Goal: Task Accomplishment & Management: Use online tool/utility

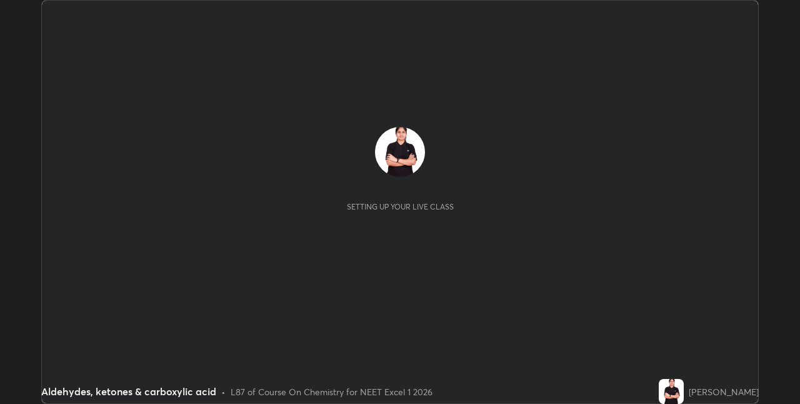
scroll to position [404, 800]
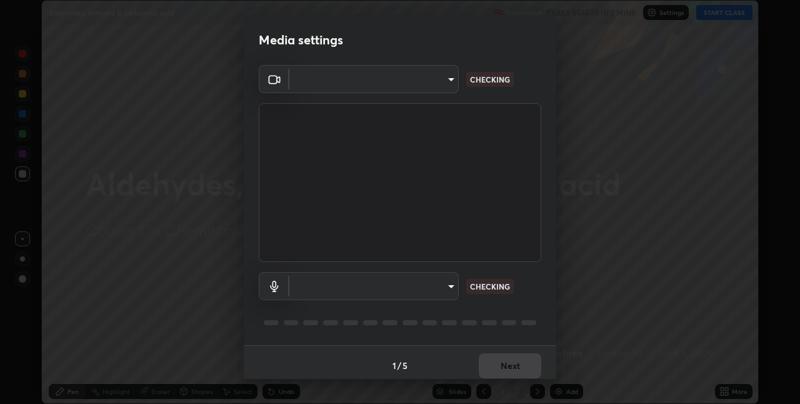
type input "8eb8a9b94d543390f1bf6c46f2de83bcb95ddf8c53c718d69585ea9f7ba8e57b"
click at [375, 279] on body "Erase all Aldehydes, ketones & carboxylic acid Recording CLASS STARTS IN 2 MINS…" at bounding box center [400, 202] width 800 height 404
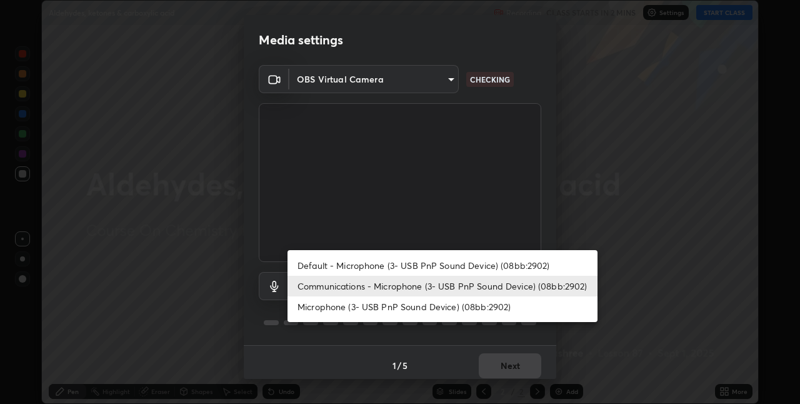
click at [386, 260] on li "Default - Microphone (3- USB PnP Sound Device) (08bb:2902)" at bounding box center [443, 265] width 310 height 21
type input "default"
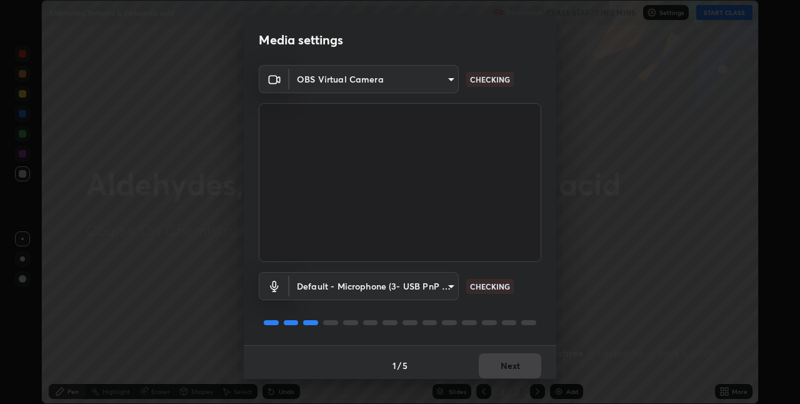
scroll to position [6, 0]
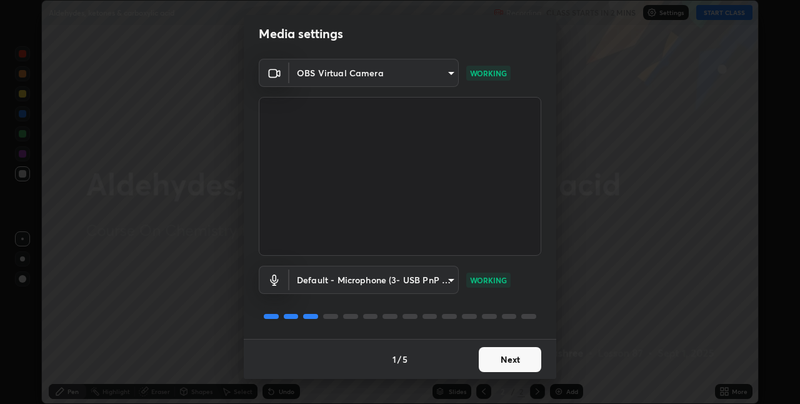
click at [508, 363] on button "Next" at bounding box center [510, 359] width 63 height 25
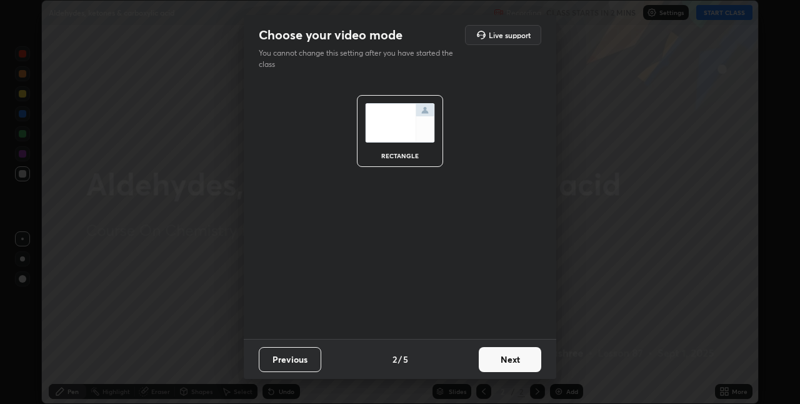
click at [513, 358] on button "Next" at bounding box center [510, 359] width 63 height 25
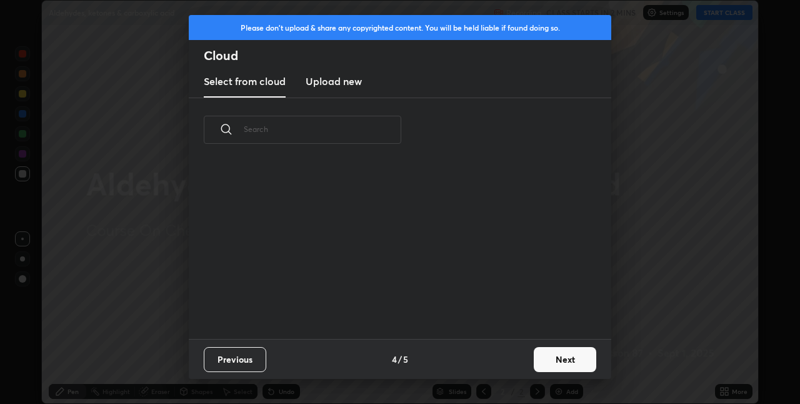
click at [580, 359] on button "Next" at bounding box center [565, 359] width 63 height 25
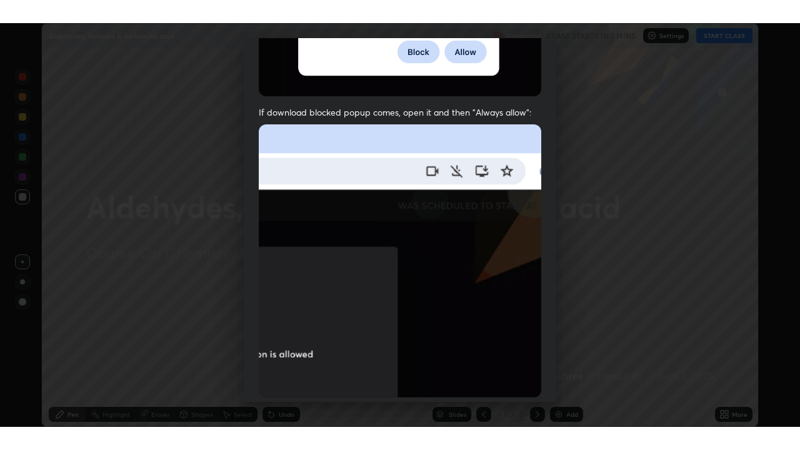
scroll to position [261, 0]
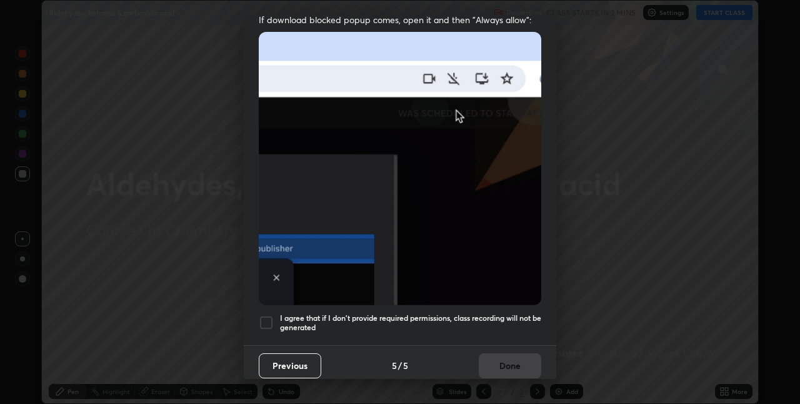
click at [270, 316] on div at bounding box center [266, 322] width 15 height 15
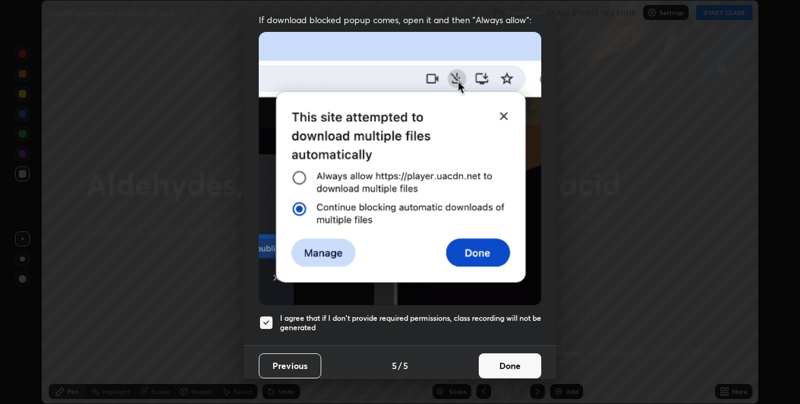
click at [508, 361] on button "Done" at bounding box center [510, 365] width 63 height 25
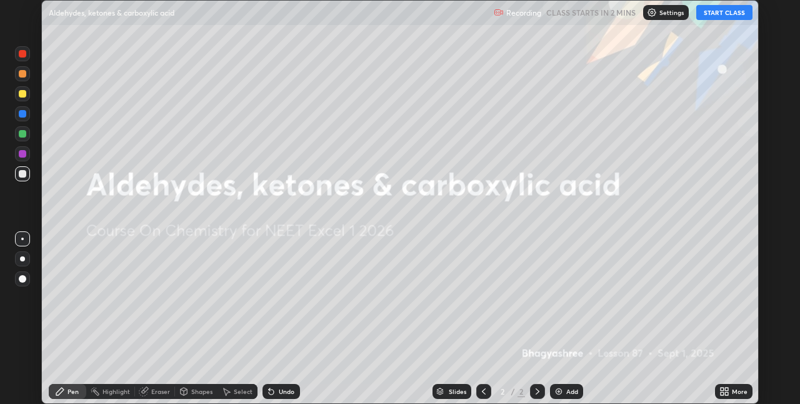
click at [715, 13] on button "START CLASS" at bounding box center [725, 12] width 56 height 15
click at [727, 393] on icon at bounding box center [726, 393] width 3 height 3
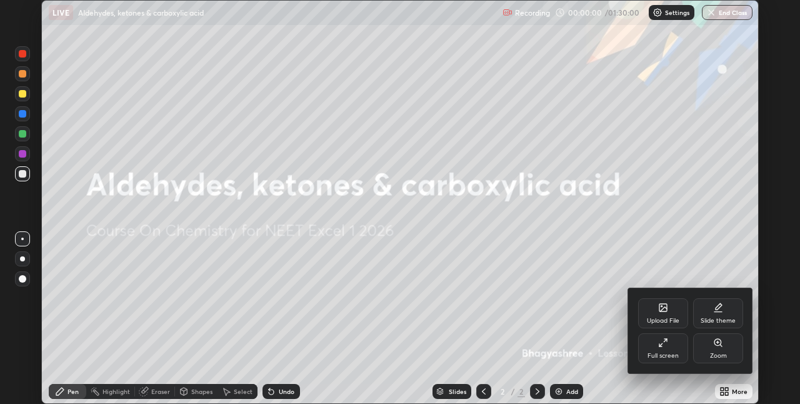
click at [680, 355] on div "Full screen" at bounding box center [663, 348] width 50 height 30
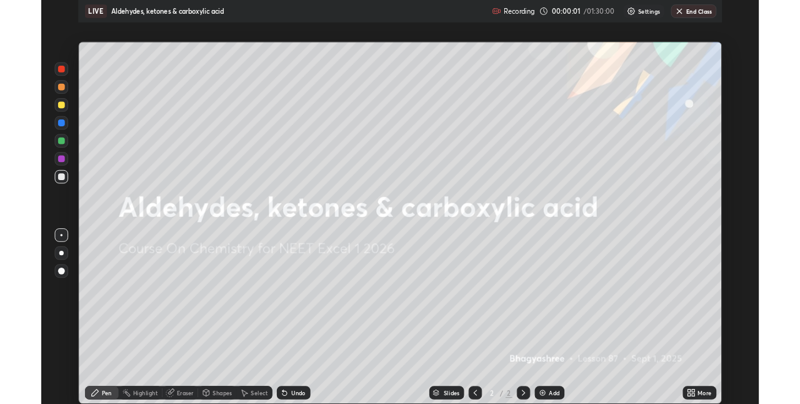
scroll to position [450, 800]
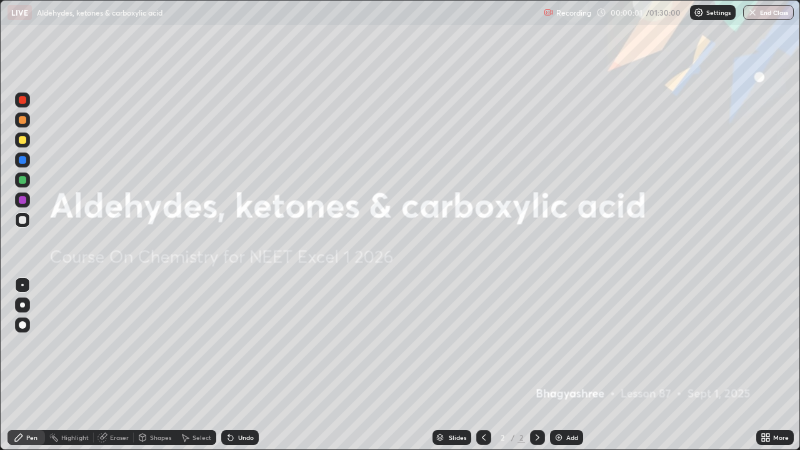
click at [568, 403] on div "Add" at bounding box center [572, 438] width 12 height 6
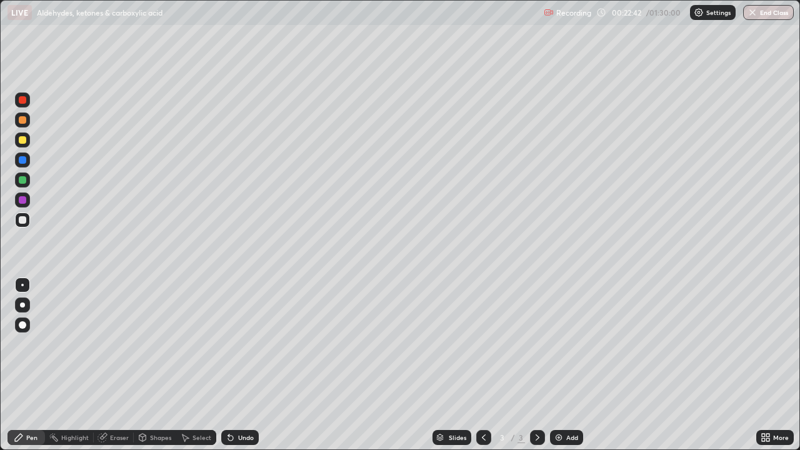
click at [24, 103] on div at bounding box center [23, 100] width 8 height 8
click at [22, 223] on div at bounding box center [23, 220] width 8 height 8
click at [24, 118] on div at bounding box center [23, 120] width 8 height 8
click at [24, 221] on div at bounding box center [23, 220] width 8 height 8
click at [229, 403] on icon at bounding box center [230, 438] width 5 height 5
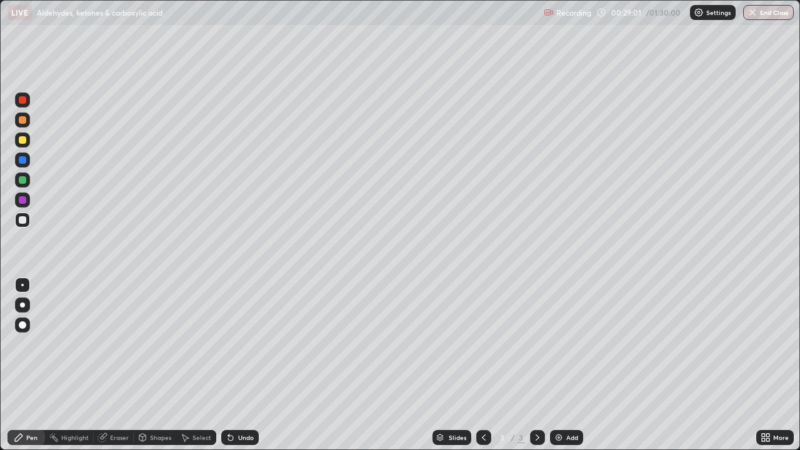
click at [238, 403] on div "Undo" at bounding box center [246, 438] width 16 height 6
click at [235, 403] on div "Undo" at bounding box center [240, 437] width 38 height 15
click at [238, 403] on div "Undo" at bounding box center [246, 438] width 16 height 6
click at [239, 403] on div "Undo" at bounding box center [246, 438] width 16 height 6
click at [557, 403] on img at bounding box center [559, 438] width 10 height 10
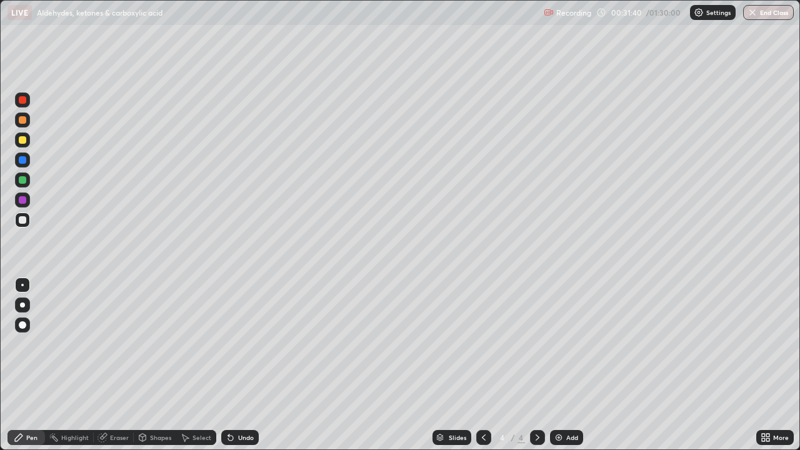
click at [230, 403] on icon at bounding box center [230, 438] width 5 height 5
click at [233, 403] on icon at bounding box center [231, 438] width 10 height 10
click at [234, 403] on div "Undo" at bounding box center [240, 437] width 38 height 15
click at [232, 403] on div "Undo" at bounding box center [240, 437] width 38 height 15
click at [231, 403] on div "Undo" at bounding box center [240, 437] width 38 height 15
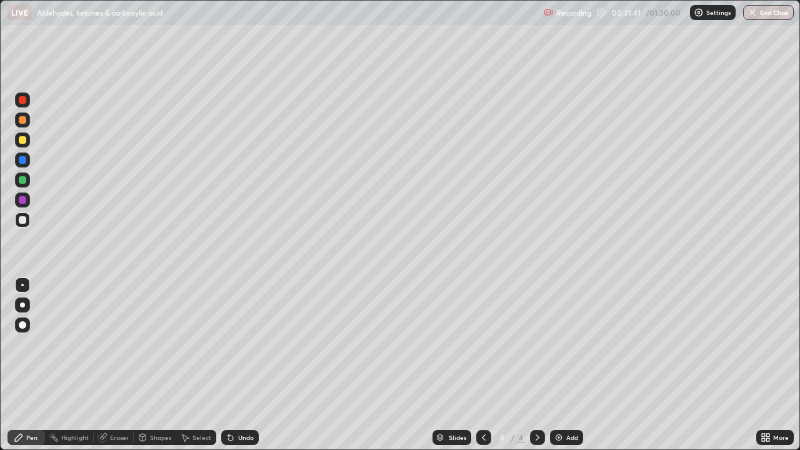
click at [231, 403] on div "Undo" at bounding box center [240, 437] width 38 height 15
click at [230, 403] on div "Undo" at bounding box center [240, 437] width 38 height 15
click at [231, 403] on div "Undo" at bounding box center [240, 437] width 38 height 15
click at [230, 403] on div "Undo" at bounding box center [240, 437] width 38 height 15
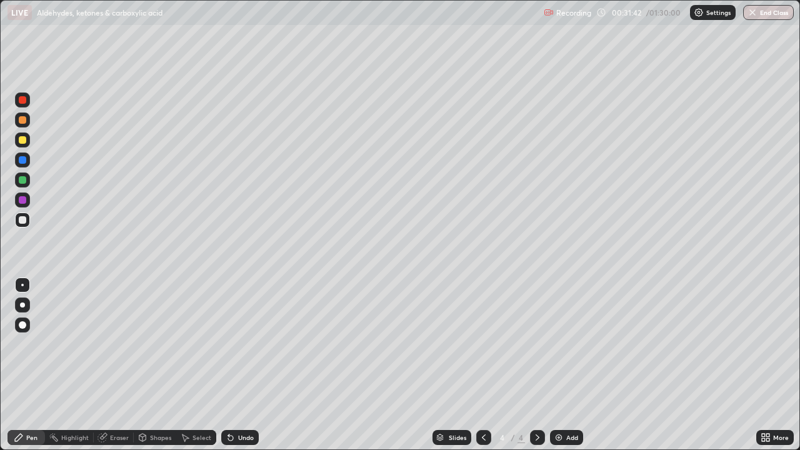
click at [230, 403] on div "Undo" at bounding box center [240, 437] width 38 height 15
click at [231, 403] on div "Undo" at bounding box center [240, 437] width 38 height 15
click at [229, 403] on div "Undo" at bounding box center [240, 437] width 38 height 15
click at [231, 403] on div "Undo" at bounding box center [240, 437] width 38 height 15
click at [26, 203] on div at bounding box center [22, 200] width 15 height 15
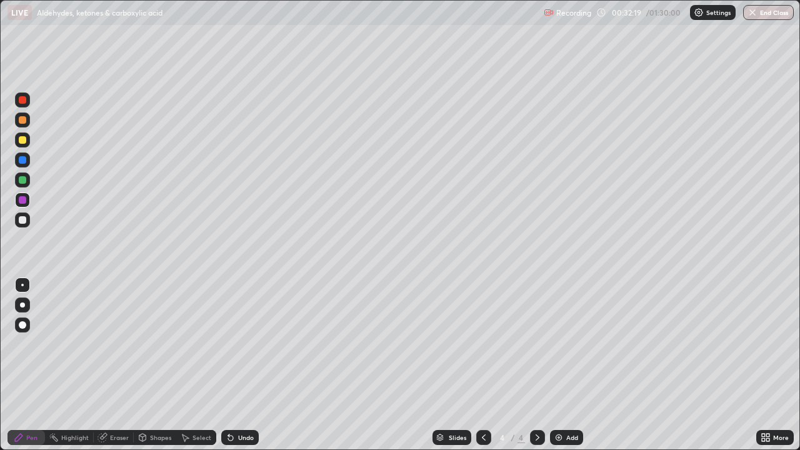
click at [485, 403] on div at bounding box center [483, 437] width 15 height 15
click at [535, 403] on div at bounding box center [537, 437] width 15 height 25
click at [565, 403] on div "Add" at bounding box center [566, 437] width 33 height 15
click at [28, 142] on div at bounding box center [22, 140] width 15 height 15
click at [24, 103] on div at bounding box center [23, 100] width 8 height 8
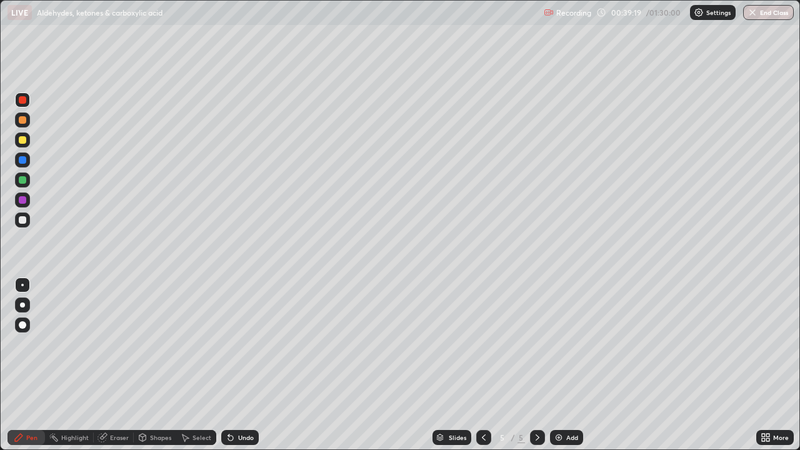
click at [227, 403] on icon at bounding box center [231, 438] width 10 height 10
click at [233, 403] on icon at bounding box center [231, 438] width 10 height 10
click at [229, 403] on icon at bounding box center [230, 438] width 5 height 5
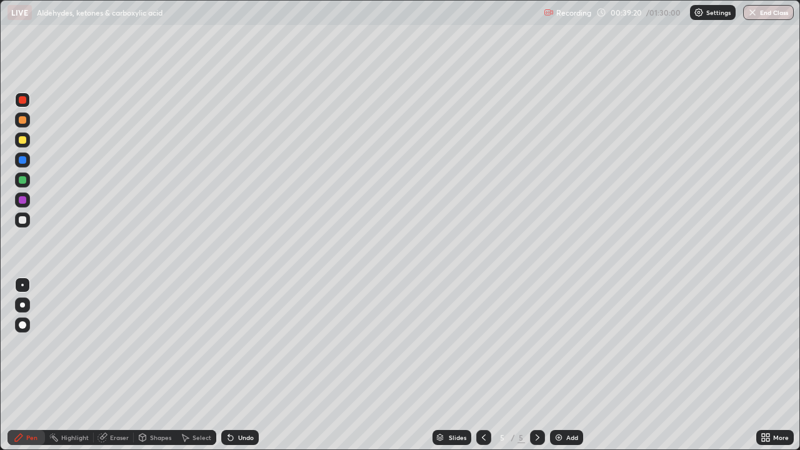
click at [232, 403] on div "Undo" at bounding box center [240, 437] width 38 height 15
click at [29, 202] on div at bounding box center [22, 200] width 15 height 15
click at [24, 219] on div at bounding box center [23, 220] width 8 height 8
click at [238, 403] on div "Undo" at bounding box center [246, 438] width 16 height 6
click at [22, 143] on div at bounding box center [23, 140] width 8 height 8
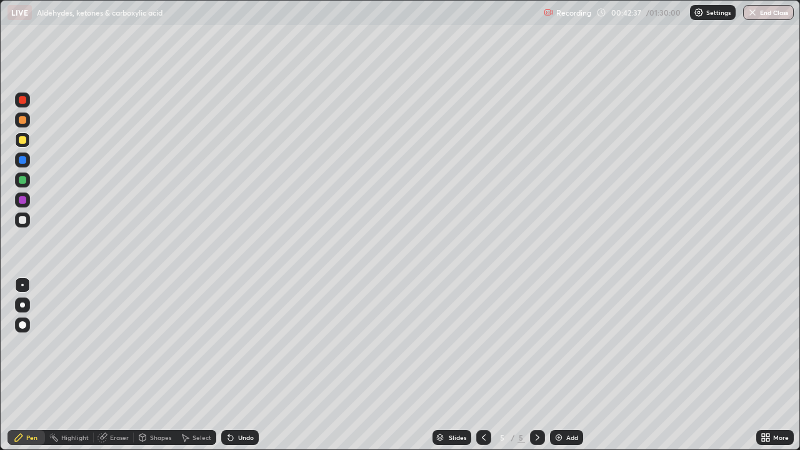
click at [26, 220] on div at bounding box center [23, 220] width 8 height 8
click at [110, 403] on div "Eraser" at bounding box center [119, 438] width 19 height 6
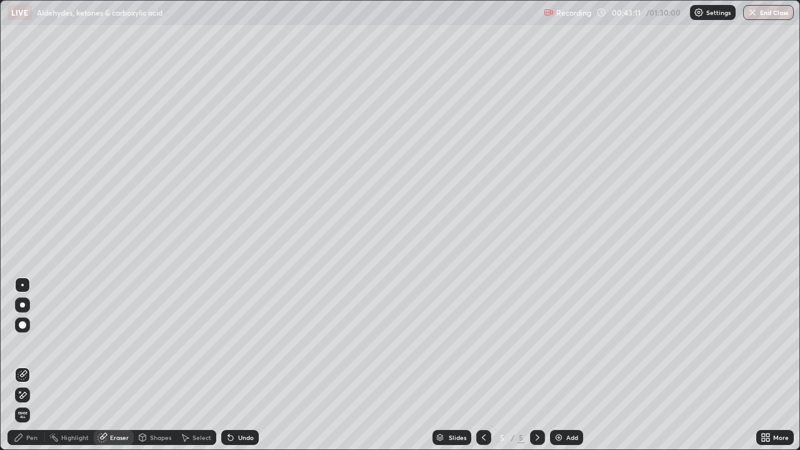
click at [29, 403] on div "Pen" at bounding box center [31, 438] width 11 height 6
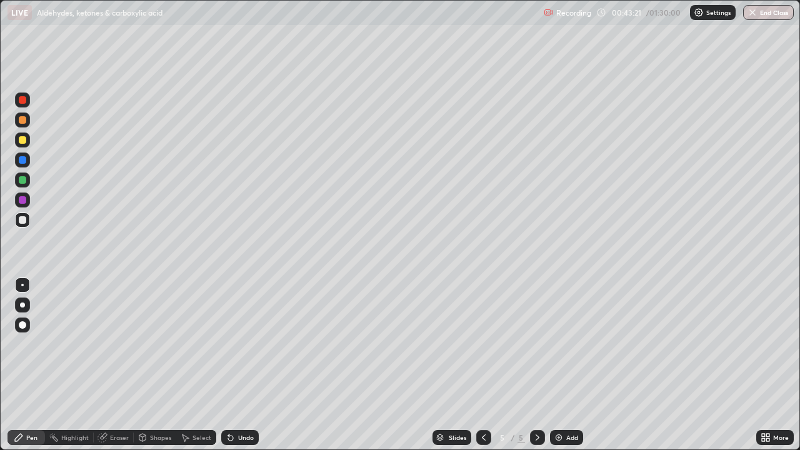
click at [113, 403] on div "Eraser" at bounding box center [119, 438] width 19 height 6
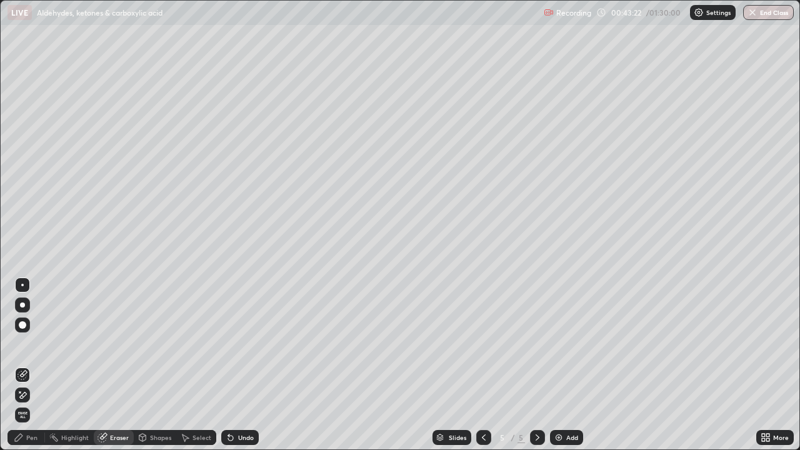
click at [34, 403] on div "Pen" at bounding box center [31, 438] width 11 height 6
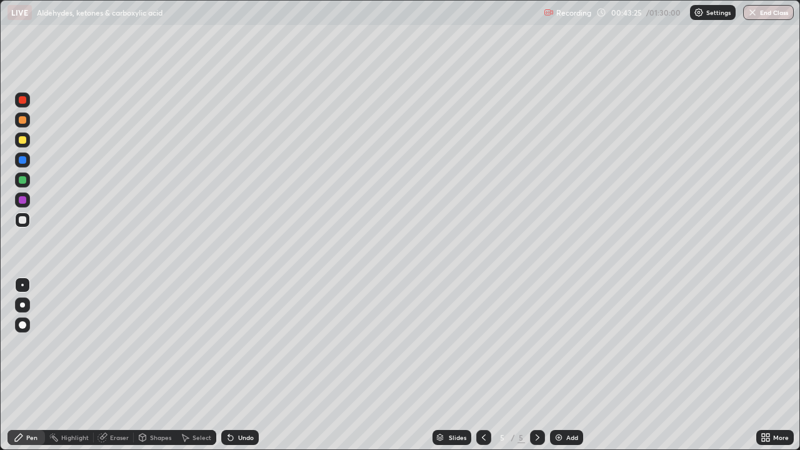
click at [116, 403] on div "Eraser" at bounding box center [114, 437] width 40 height 15
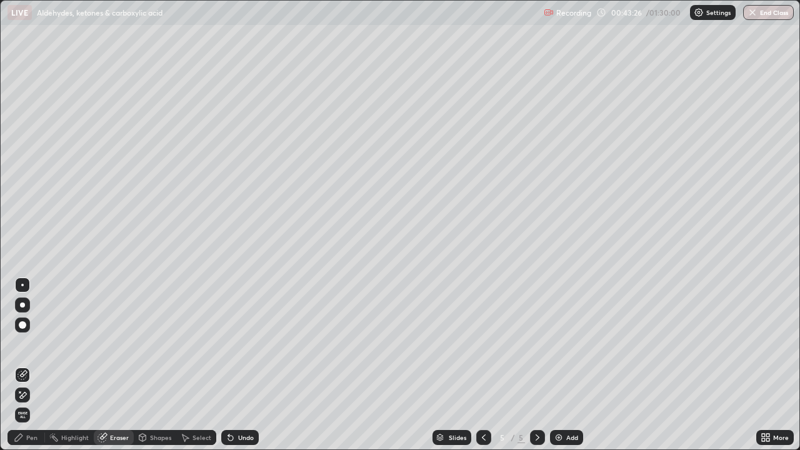
click at [32, 403] on div "Pen" at bounding box center [27, 437] width 38 height 15
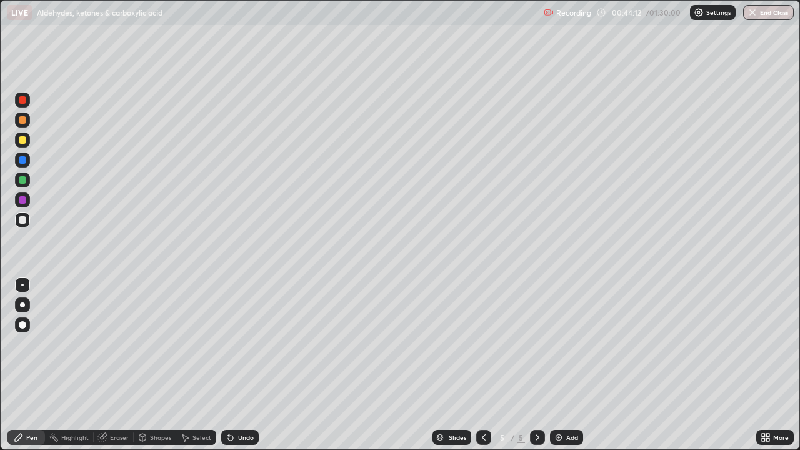
click at [24, 160] on div at bounding box center [23, 160] width 8 height 8
click at [568, 403] on div "Add" at bounding box center [566, 437] width 33 height 15
click at [28, 202] on div at bounding box center [22, 200] width 15 height 15
click at [482, 403] on icon at bounding box center [484, 438] width 10 height 10
click at [536, 403] on icon at bounding box center [538, 438] width 10 height 10
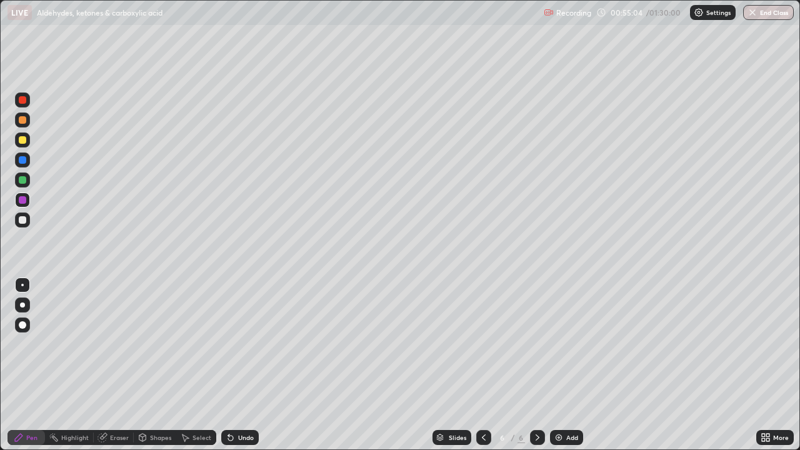
click at [113, 403] on div "Eraser" at bounding box center [114, 437] width 40 height 15
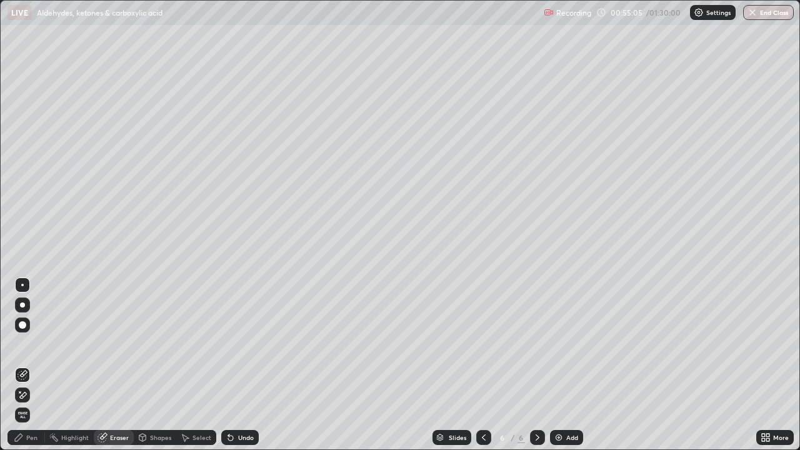
click at [29, 403] on div "Pen" at bounding box center [27, 437] width 38 height 15
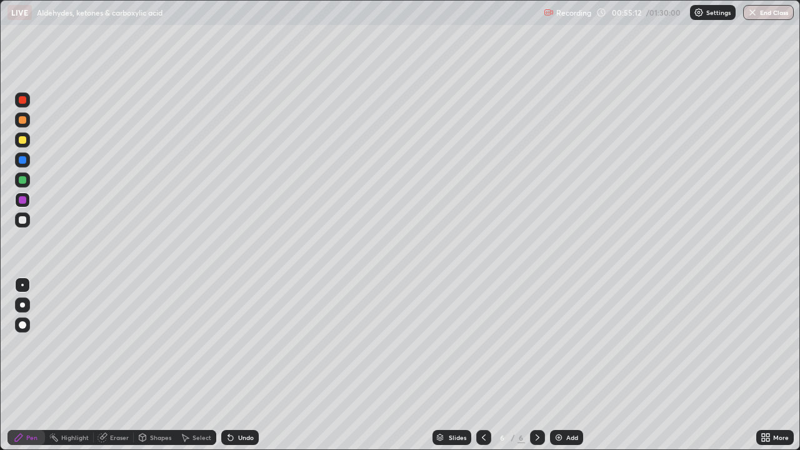
click at [29, 219] on div at bounding box center [22, 220] width 15 height 15
click at [23, 220] on div at bounding box center [23, 220] width 8 height 8
click at [23, 201] on div at bounding box center [23, 200] width 8 height 8
click at [26, 223] on div at bounding box center [22, 220] width 15 height 15
click at [24, 165] on div at bounding box center [22, 160] width 15 height 15
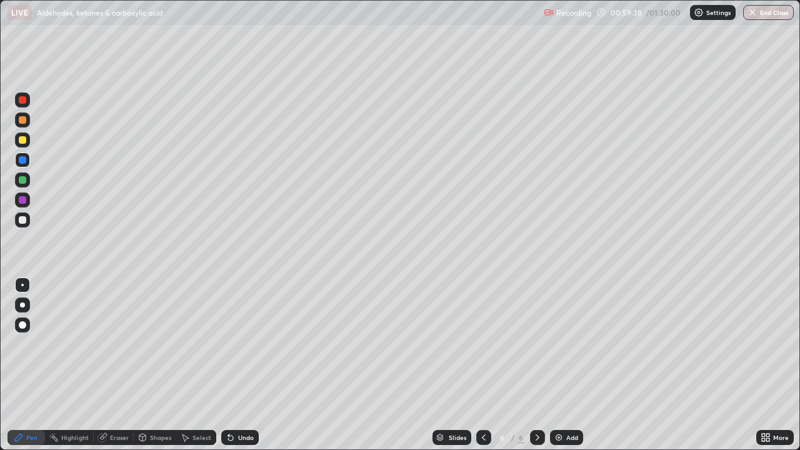
click at [23, 200] on div at bounding box center [23, 200] width 8 height 8
click at [20, 217] on div at bounding box center [23, 220] width 8 height 8
click at [241, 403] on div "Undo" at bounding box center [240, 437] width 38 height 15
click at [242, 403] on div "Undo" at bounding box center [246, 438] width 16 height 6
click at [23, 200] on div at bounding box center [23, 200] width 8 height 8
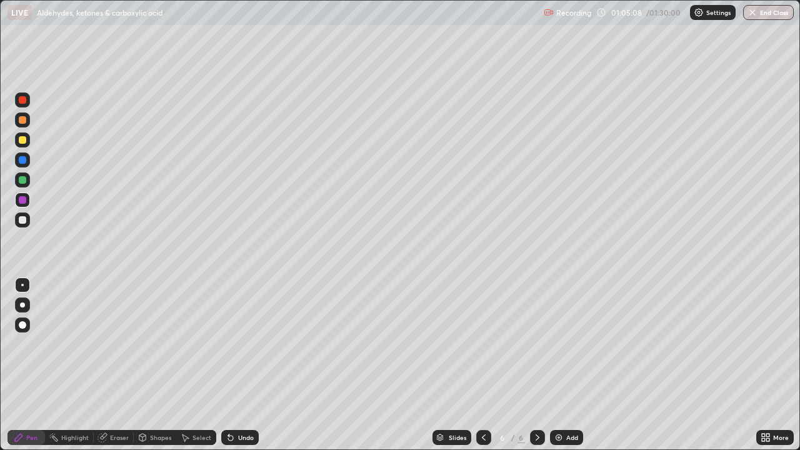
click at [561, 403] on img at bounding box center [559, 438] width 10 height 10
click at [29, 219] on div at bounding box center [22, 220] width 15 height 15
click at [476, 403] on div at bounding box center [483, 437] width 15 height 15
click at [536, 403] on icon at bounding box center [538, 438] width 10 height 10
click at [28, 198] on div at bounding box center [22, 200] width 15 height 15
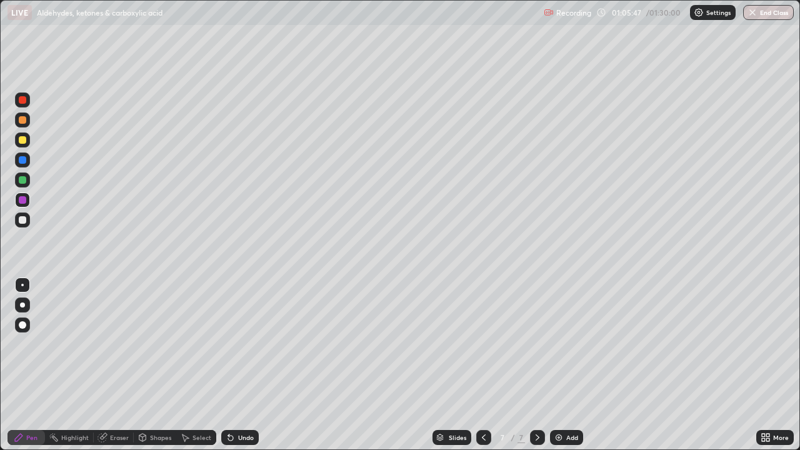
click at [233, 403] on icon at bounding box center [231, 438] width 10 height 10
click at [231, 403] on icon at bounding box center [230, 438] width 5 height 5
click at [230, 403] on icon at bounding box center [231, 438] width 10 height 10
click at [27, 219] on div at bounding box center [22, 220] width 15 height 15
click at [24, 159] on div at bounding box center [23, 160] width 8 height 8
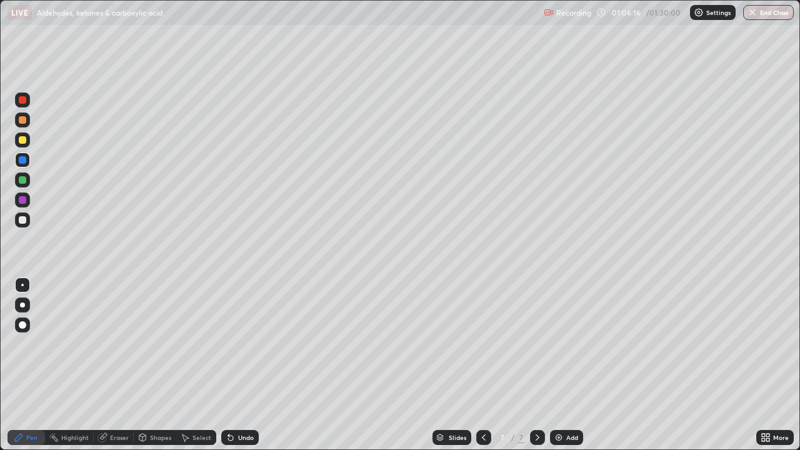
click at [29, 220] on div at bounding box center [22, 220] width 15 height 15
click at [566, 403] on div "Add" at bounding box center [566, 437] width 33 height 15
click at [25, 201] on div at bounding box center [23, 200] width 8 height 8
click at [25, 101] on div at bounding box center [23, 100] width 8 height 8
click at [240, 403] on div "Undo" at bounding box center [246, 438] width 16 height 6
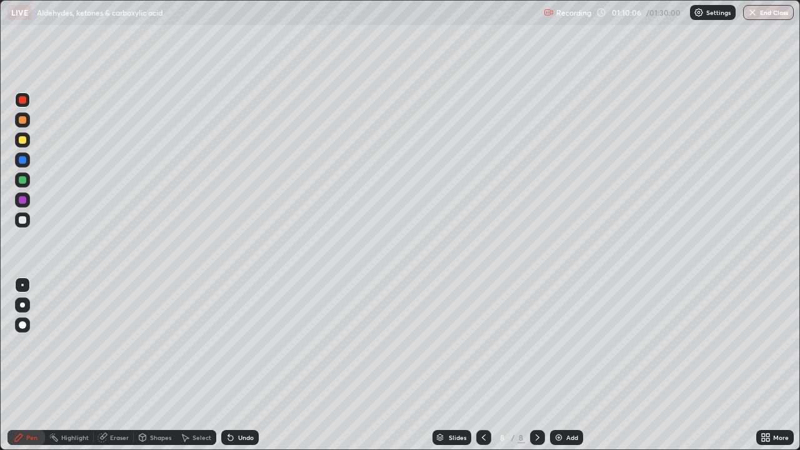
click at [236, 403] on div "Undo" at bounding box center [240, 437] width 38 height 15
click at [238, 403] on div "Undo" at bounding box center [240, 437] width 38 height 15
click at [23, 122] on div at bounding box center [23, 120] width 8 height 8
click at [25, 137] on div at bounding box center [23, 140] width 8 height 8
click at [21, 221] on div at bounding box center [23, 220] width 8 height 8
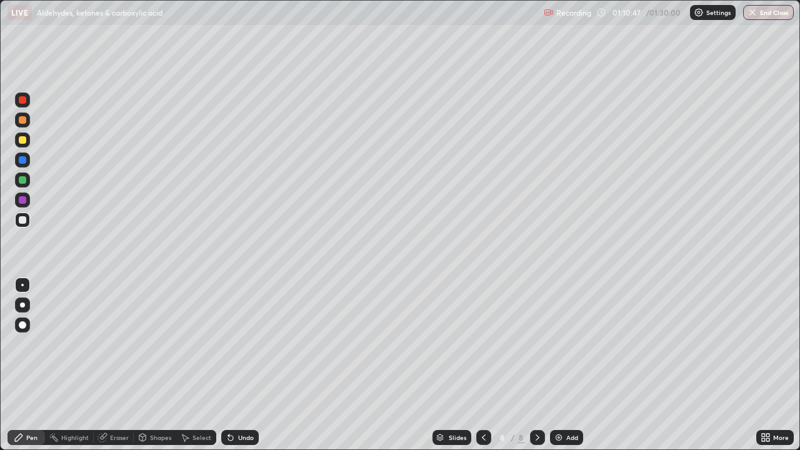
click at [24, 206] on div at bounding box center [22, 200] width 15 height 15
click at [28, 225] on div at bounding box center [22, 220] width 15 height 15
click at [228, 403] on icon at bounding box center [230, 438] width 5 height 5
click at [233, 403] on div "Undo" at bounding box center [240, 437] width 38 height 15
click at [230, 403] on icon at bounding box center [230, 438] width 5 height 5
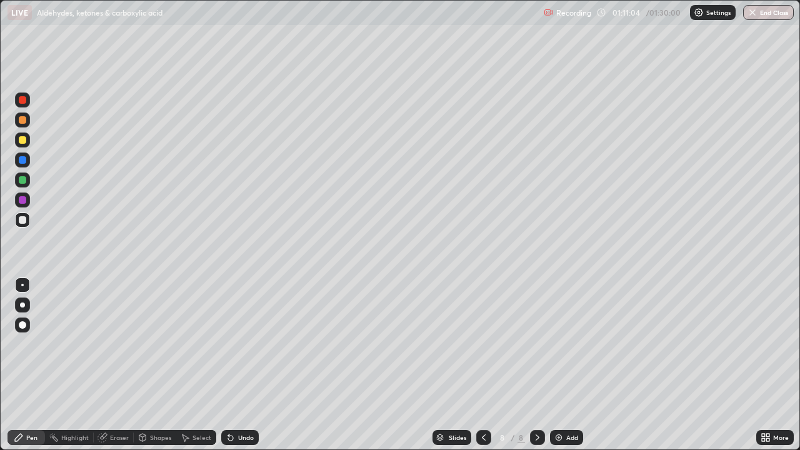
click at [24, 159] on div at bounding box center [23, 160] width 8 height 8
click at [24, 219] on div at bounding box center [23, 220] width 8 height 8
click at [188, 403] on icon at bounding box center [185, 438] width 10 height 10
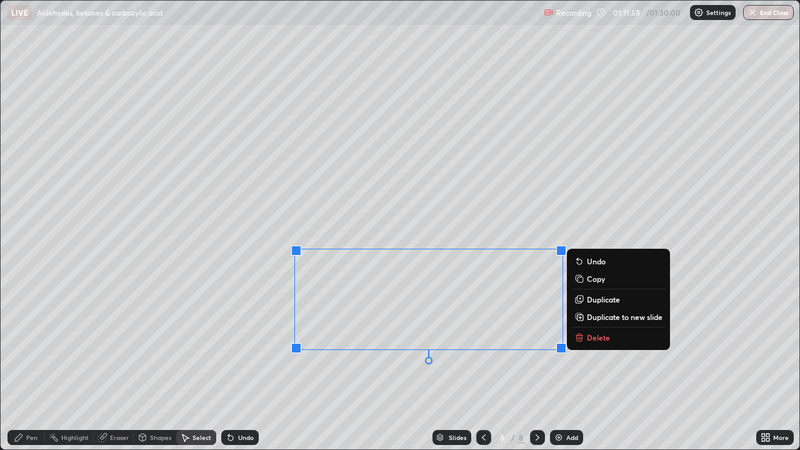
click at [597, 341] on p "Delete" at bounding box center [598, 338] width 23 height 10
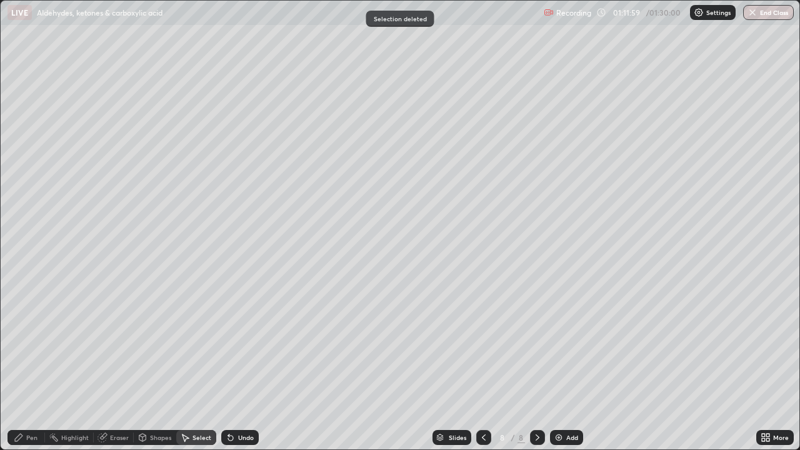
click at [34, 403] on div "Pen" at bounding box center [27, 437] width 38 height 15
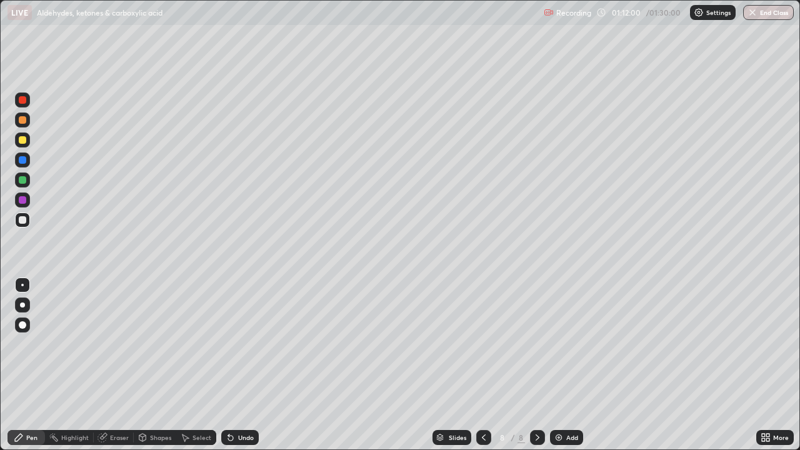
click at [23, 161] on div at bounding box center [23, 160] width 8 height 8
click at [27, 224] on div at bounding box center [22, 220] width 15 height 15
click at [228, 403] on icon at bounding box center [228, 435] width 1 height 1
click at [111, 403] on div "Eraser" at bounding box center [114, 437] width 40 height 15
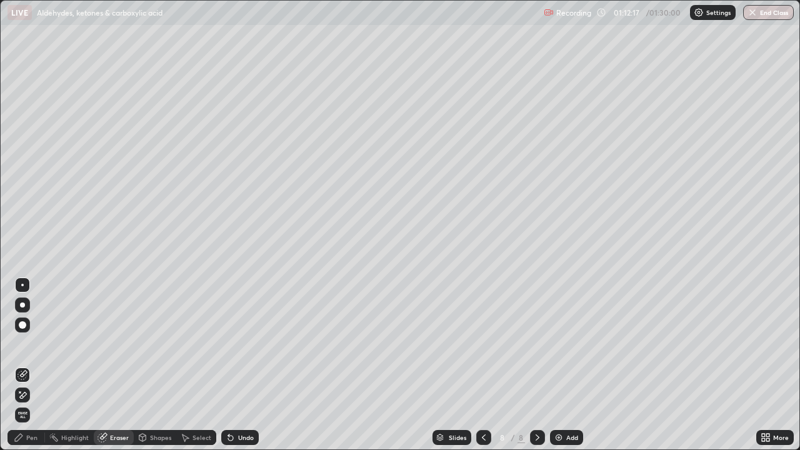
click at [38, 403] on div "Pen" at bounding box center [27, 437] width 38 height 15
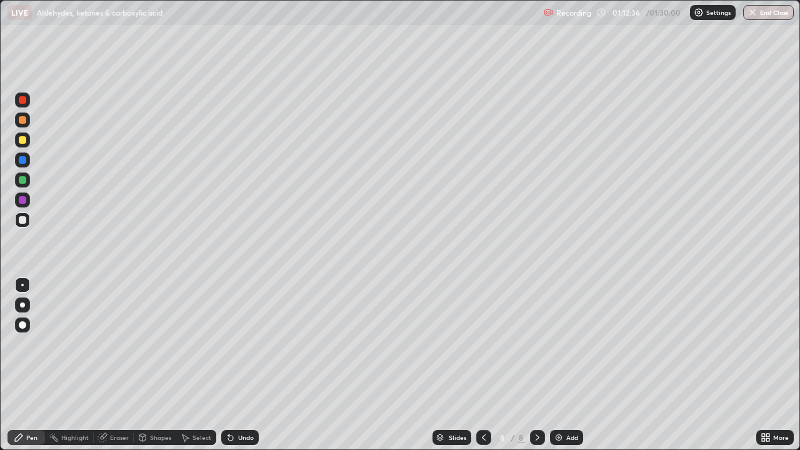
click at [777, 403] on div "More" at bounding box center [781, 438] width 16 height 6
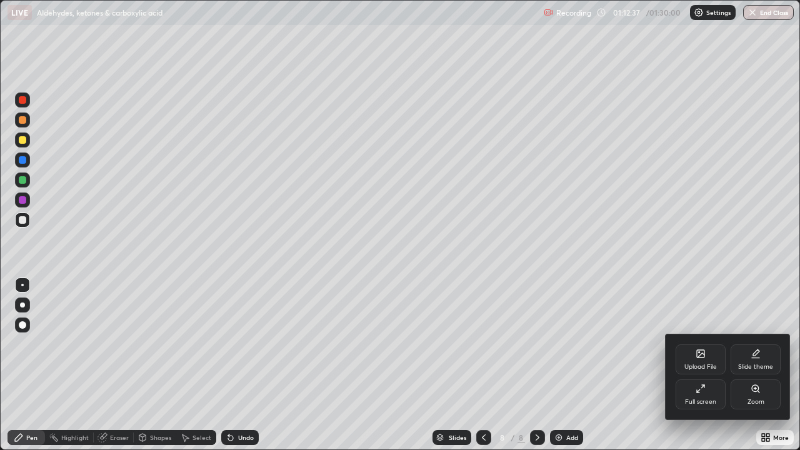
click at [707, 393] on div "Full screen" at bounding box center [701, 395] width 50 height 30
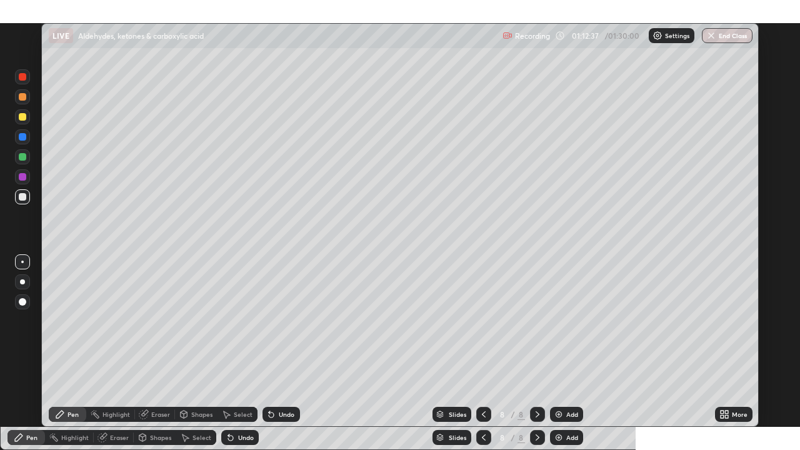
scroll to position [62123, 61727]
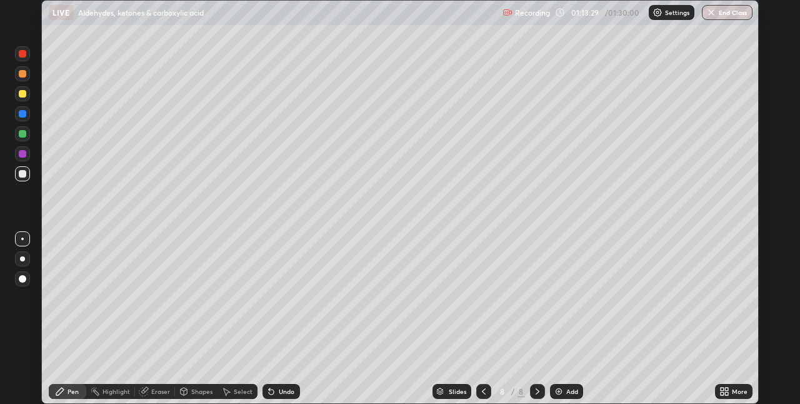
click at [24, 113] on div at bounding box center [23, 114] width 8 height 8
click at [21, 173] on div at bounding box center [23, 174] width 8 height 8
click at [151, 393] on div "Eraser" at bounding box center [160, 391] width 19 height 6
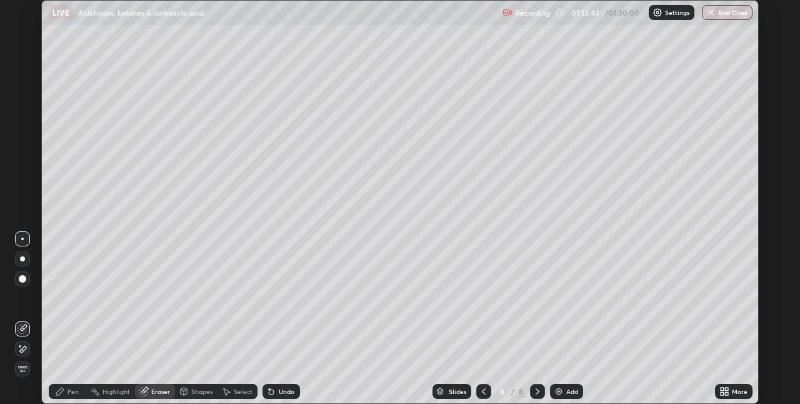
click at [727, 393] on icon at bounding box center [726, 393] width 3 height 3
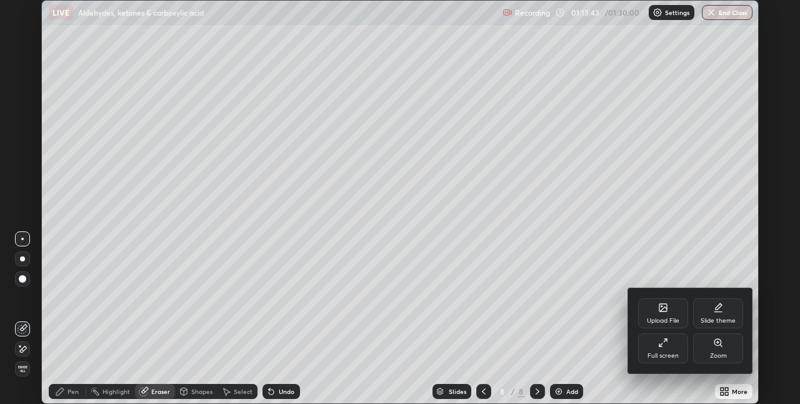
click at [674, 351] on div "Full screen" at bounding box center [663, 348] width 50 height 30
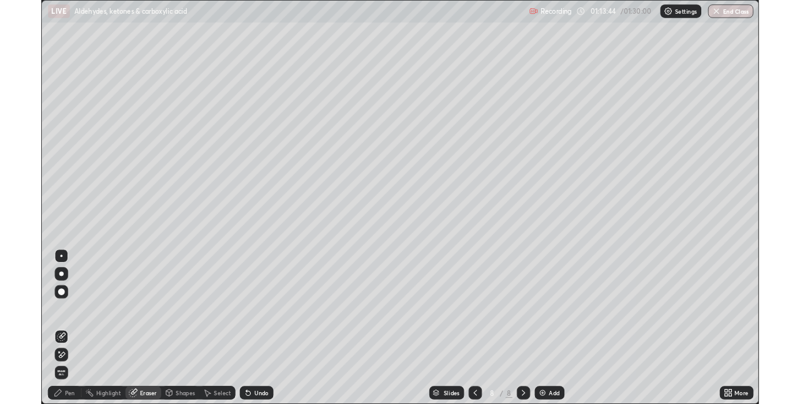
scroll to position [450, 800]
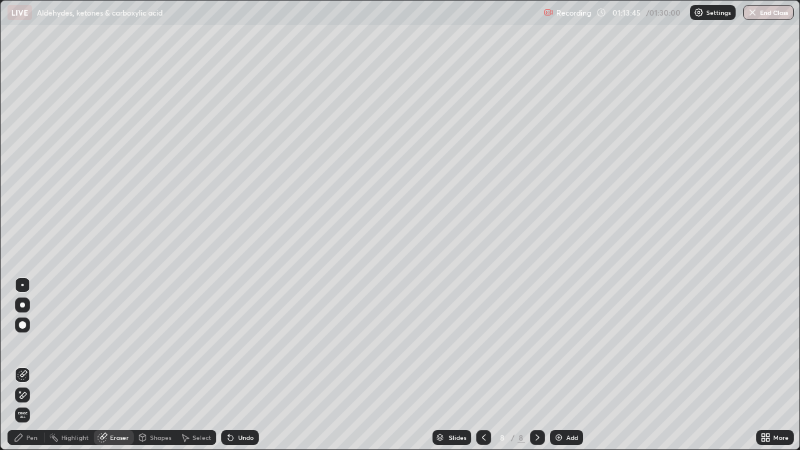
click at [554, 403] on img at bounding box center [559, 438] width 10 height 10
click at [25, 403] on div "Pen" at bounding box center [27, 437] width 38 height 15
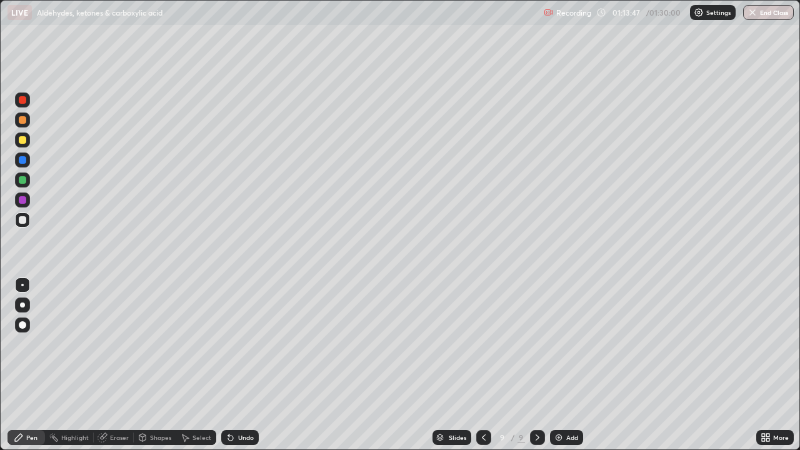
click at [27, 221] on div at bounding box center [22, 220] width 15 height 15
click at [26, 166] on div at bounding box center [22, 160] width 15 height 15
click at [27, 203] on div at bounding box center [22, 200] width 15 height 15
click at [483, 403] on icon at bounding box center [484, 438] width 10 height 10
click at [109, 403] on div "Eraser" at bounding box center [114, 437] width 40 height 15
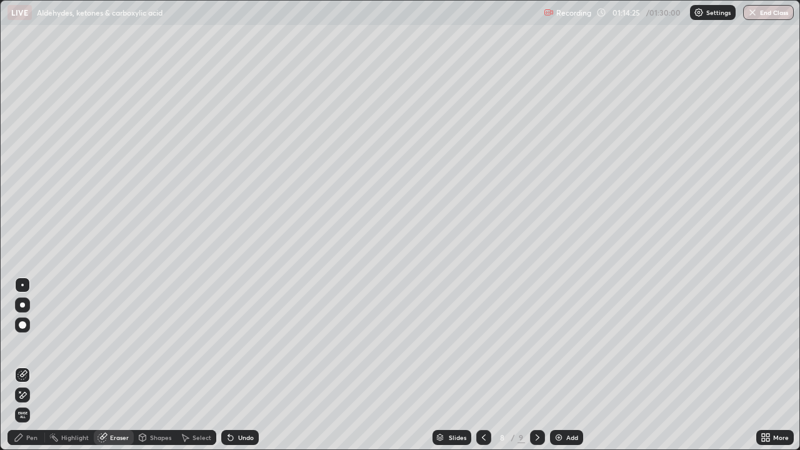
click at [33, 403] on div "Pen" at bounding box center [31, 438] width 11 height 6
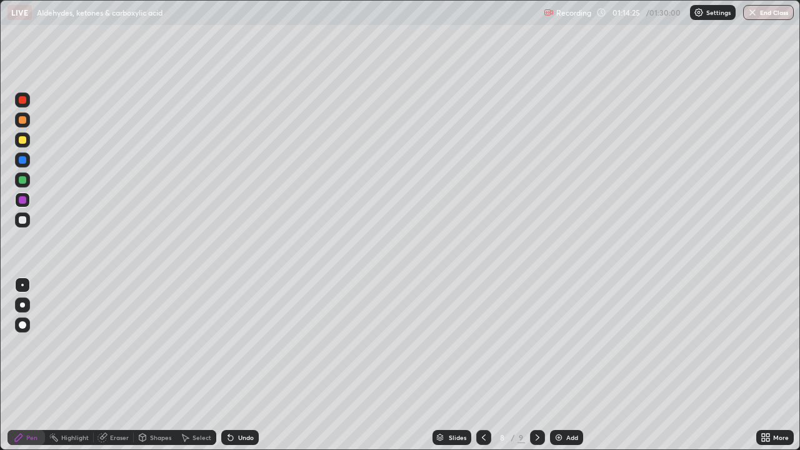
click at [28, 225] on div at bounding box center [22, 220] width 15 height 15
click at [111, 403] on div "Eraser" at bounding box center [119, 438] width 19 height 6
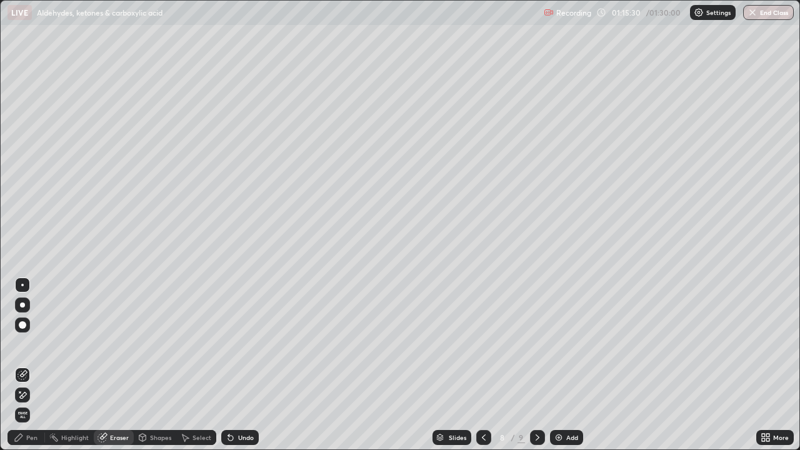
click at [32, 403] on div "Pen" at bounding box center [31, 438] width 11 height 6
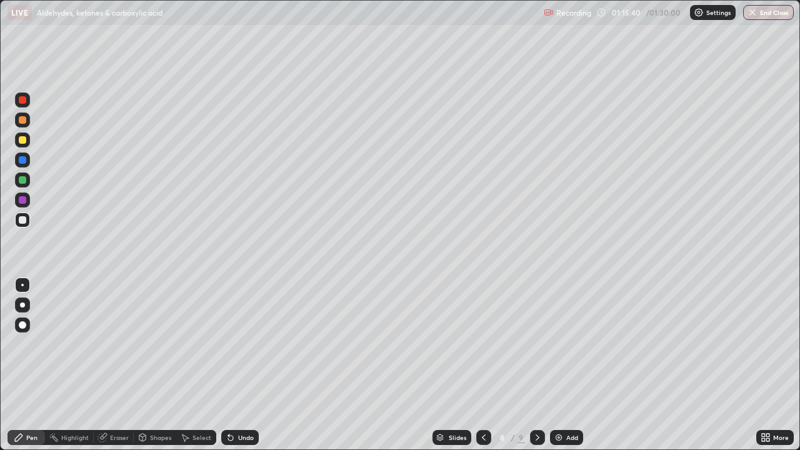
click at [485, 403] on icon at bounding box center [484, 438] width 10 height 10
click at [536, 403] on icon at bounding box center [538, 438] width 4 height 6
click at [481, 403] on icon at bounding box center [484, 438] width 10 height 10
click at [115, 403] on div "Eraser" at bounding box center [119, 438] width 19 height 6
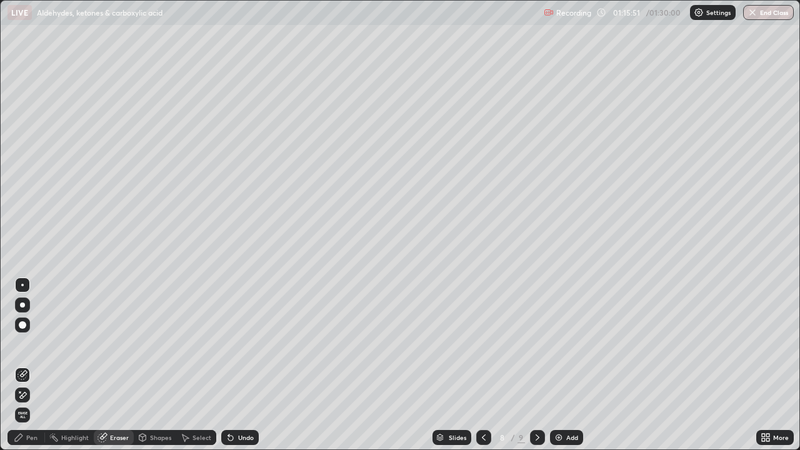
click at [25, 403] on div "Pen" at bounding box center [27, 437] width 38 height 15
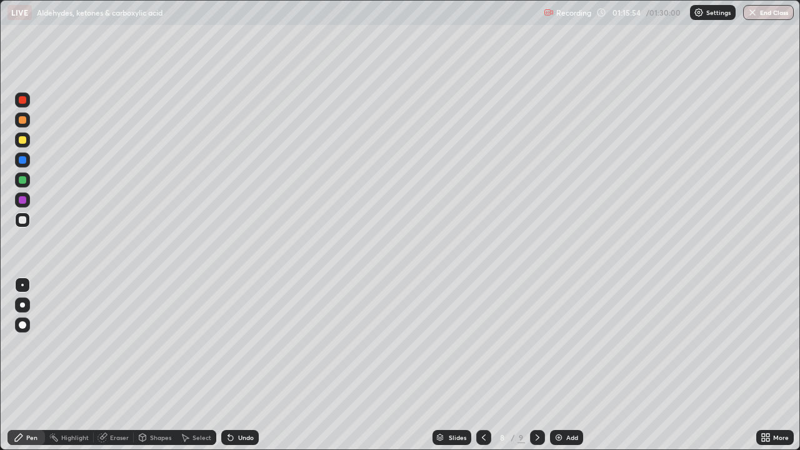
click at [119, 403] on div "Eraser" at bounding box center [119, 438] width 19 height 6
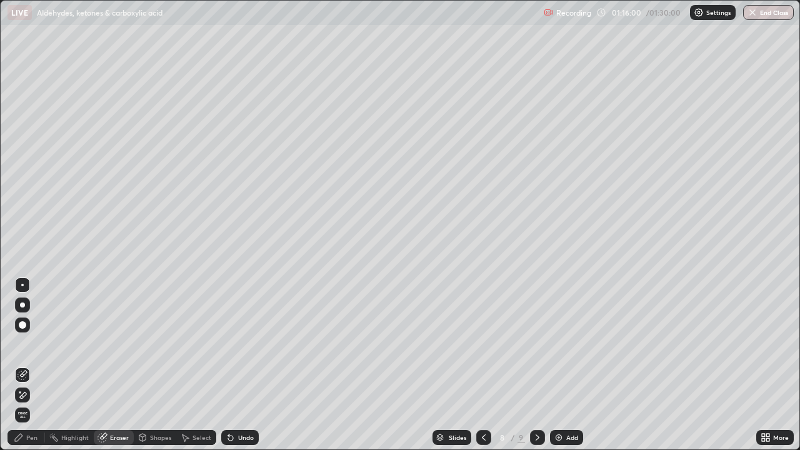
click at [31, 403] on div "Pen" at bounding box center [31, 438] width 11 height 6
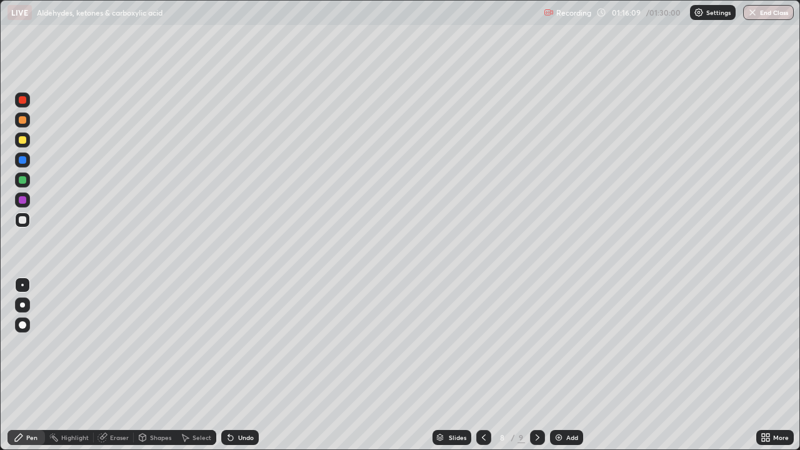
click at [24, 161] on div at bounding box center [23, 160] width 8 height 8
click at [229, 403] on icon at bounding box center [230, 438] width 5 height 5
click at [536, 403] on icon at bounding box center [538, 438] width 10 height 10
click at [121, 403] on div "Eraser" at bounding box center [119, 438] width 19 height 6
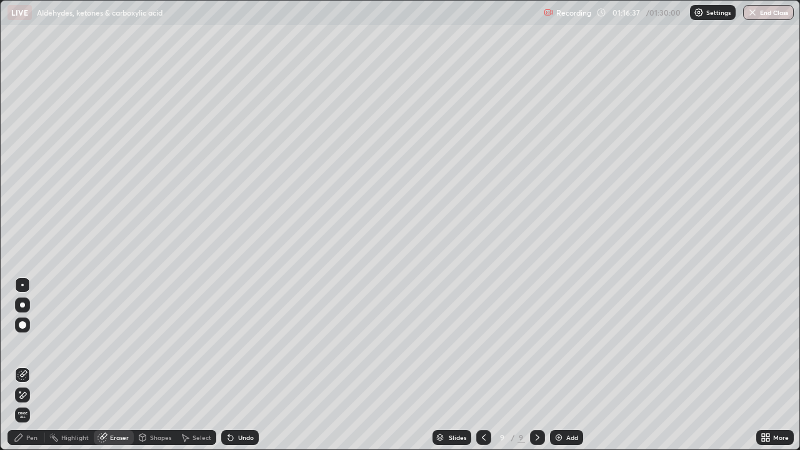
click at [199, 403] on div "Select" at bounding box center [202, 438] width 19 height 6
click at [108, 403] on div "Eraser" at bounding box center [114, 437] width 40 height 15
click at [29, 403] on div "Pen" at bounding box center [31, 438] width 11 height 6
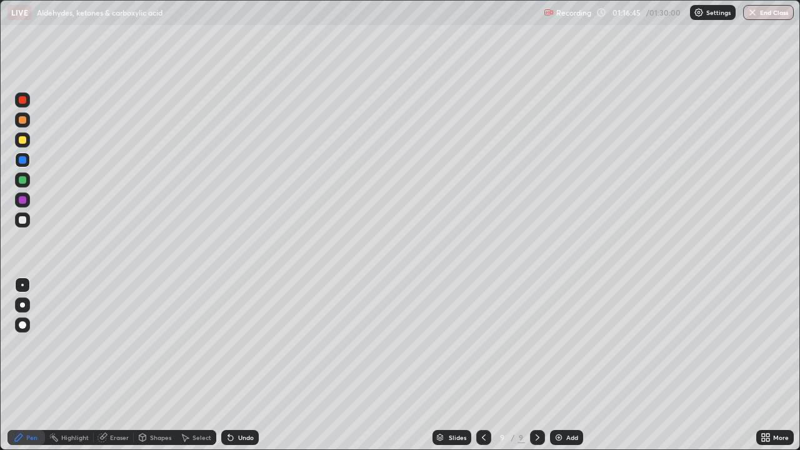
click at [23, 221] on div at bounding box center [23, 220] width 8 height 8
click at [478, 403] on div at bounding box center [483, 437] width 15 height 15
click at [113, 403] on div "Eraser" at bounding box center [119, 438] width 19 height 6
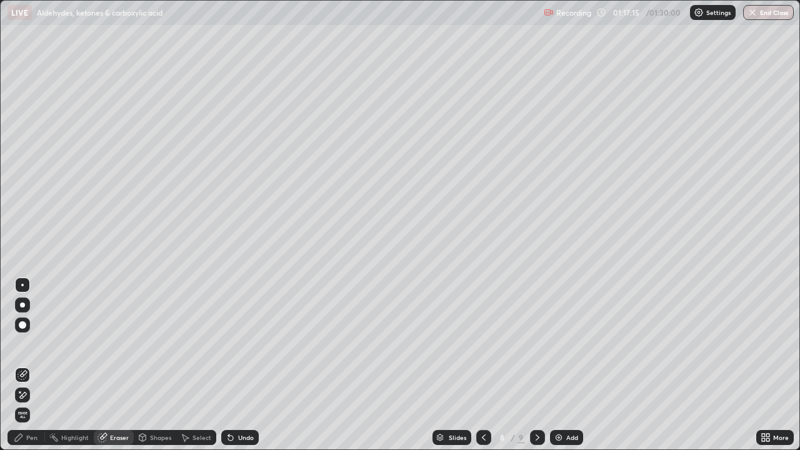
click at [31, 403] on div "Pen" at bounding box center [31, 438] width 11 height 6
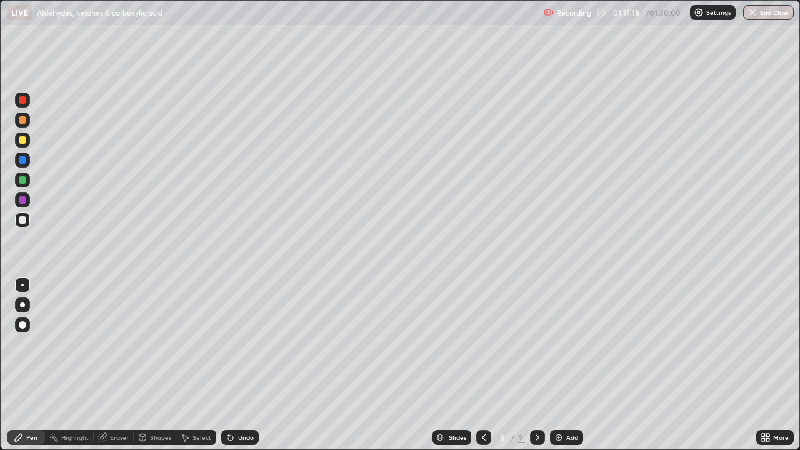
click at [19, 160] on div at bounding box center [23, 160] width 8 height 8
click at [111, 403] on div "Eraser" at bounding box center [119, 438] width 19 height 6
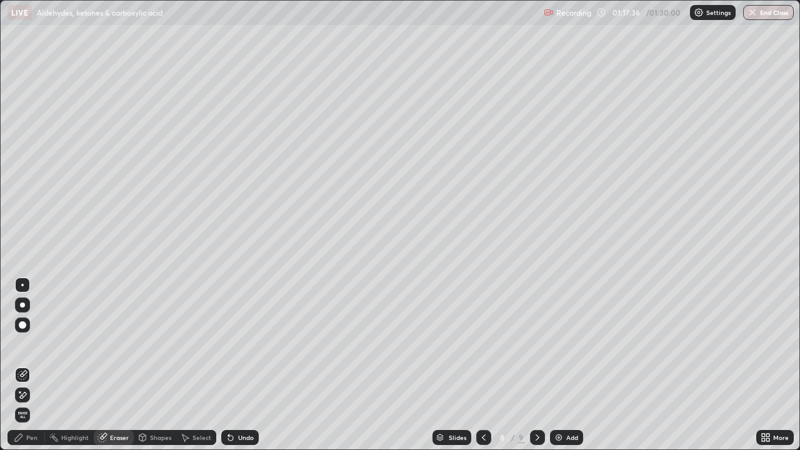
click at [29, 403] on div "Pen" at bounding box center [31, 438] width 11 height 6
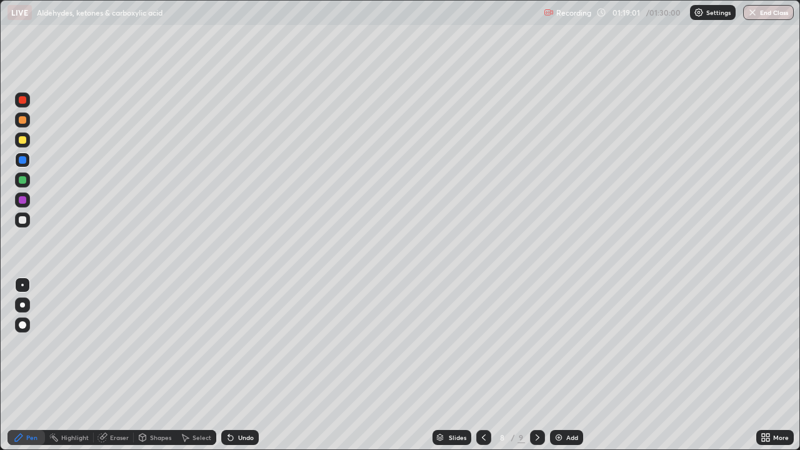
click at [21, 222] on div at bounding box center [23, 220] width 8 height 8
click at [114, 403] on div "Eraser" at bounding box center [119, 438] width 19 height 6
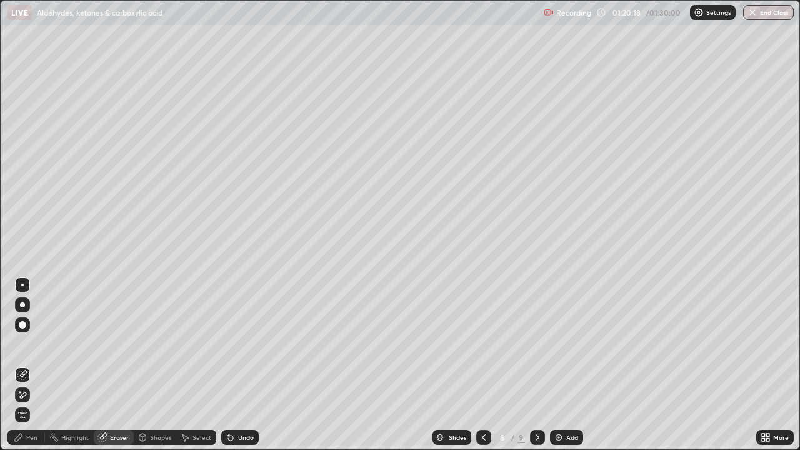
click at [31, 403] on div "Pen" at bounding box center [31, 438] width 11 height 6
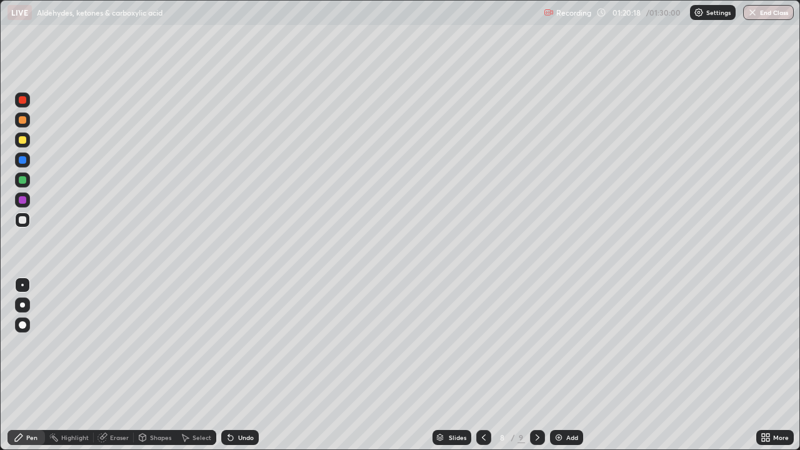
click at [23, 159] on div at bounding box center [23, 160] width 8 height 8
click at [189, 403] on div "Select" at bounding box center [196, 437] width 40 height 15
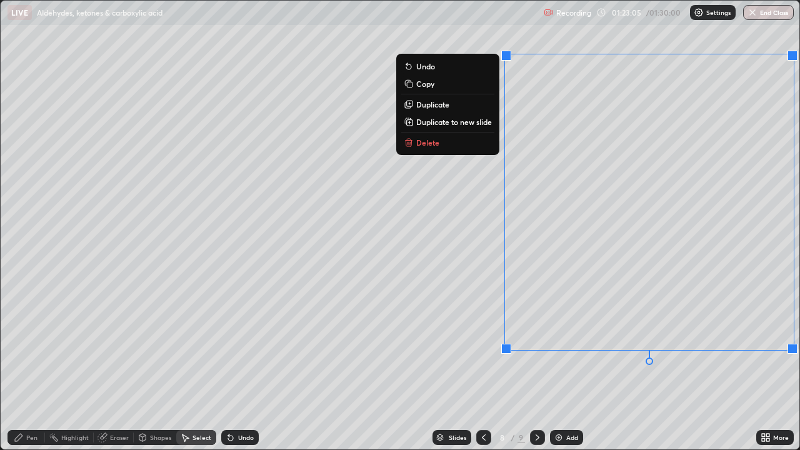
click at [428, 125] on p "Duplicate to new slide" at bounding box center [454, 122] width 76 height 10
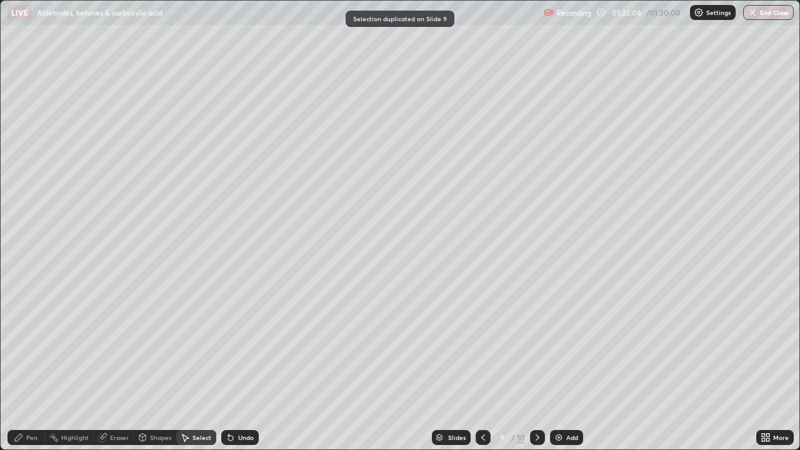
click at [22, 403] on icon at bounding box center [19, 438] width 10 height 10
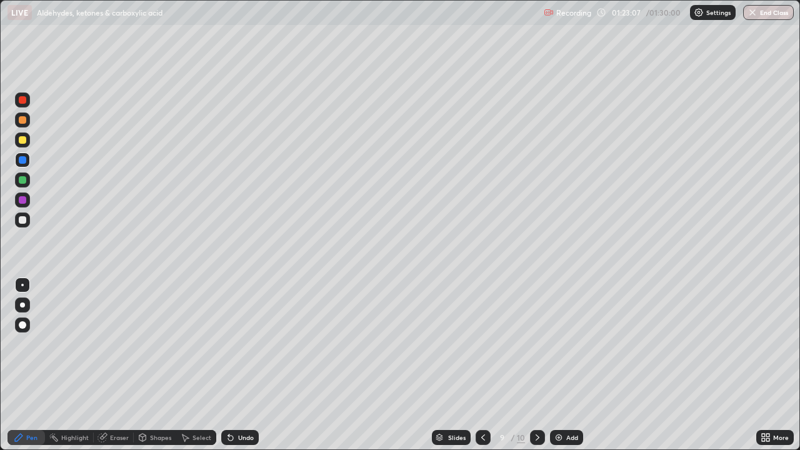
click at [27, 219] on div at bounding box center [22, 220] width 15 height 15
click at [28, 226] on div at bounding box center [22, 220] width 15 height 15
click at [24, 161] on div at bounding box center [23, 160] width 8 height 8
click at [482, 403] on icon at bounding box center [483, 438] width 10 height 10
click at [530, 403] on div at bounding box center [537, 437] width 15 height 15
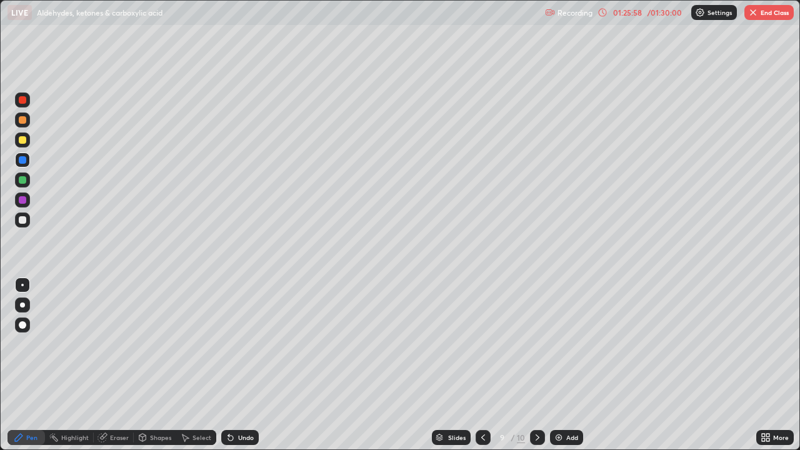
click at [536, 403] on icon at bounding box center [538, 438] width 10 height 10
click at [191, 403] on div "Select" at bounding box center [196, 437] width 40 height 15
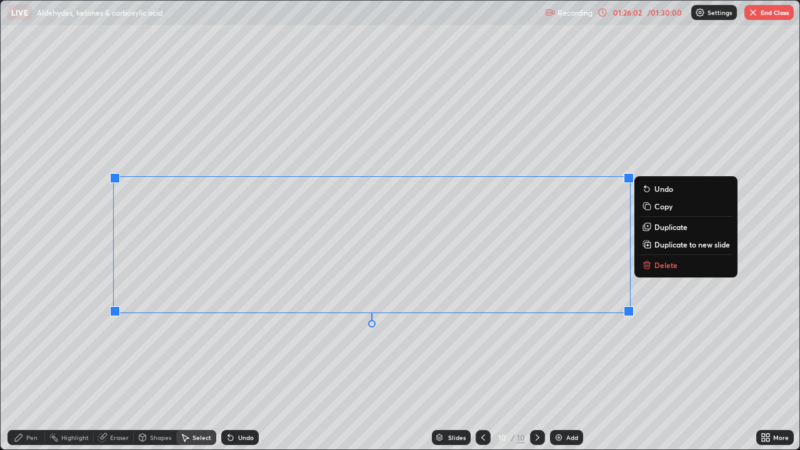
click at [663, 266] on p "Delete" at bounding box center [666, 265] width 23 height 10
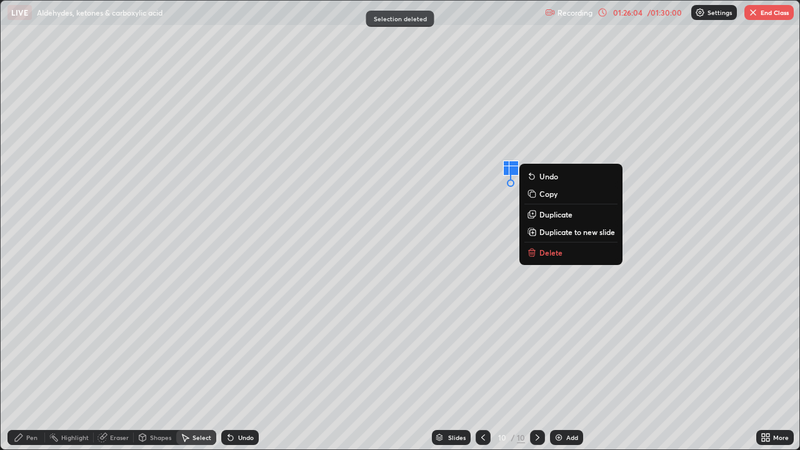
click at [556, 257] on p "Delete" at bounding box center [551, 253] width 23 height 10
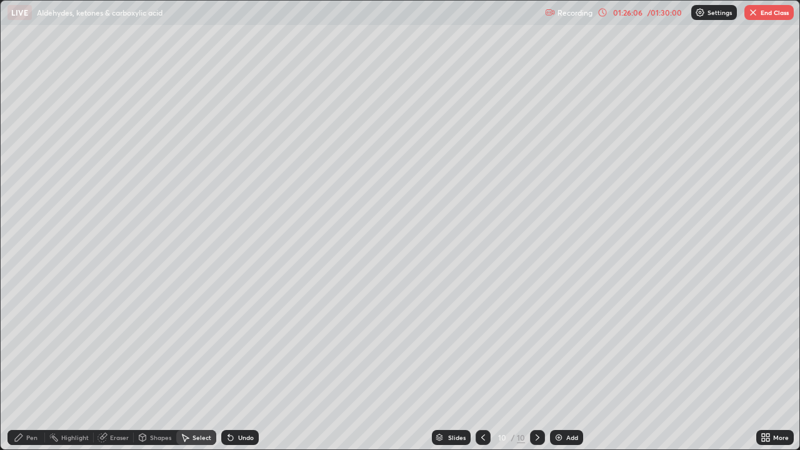
click at [29, 403] on div "Pen" at bounding box center [31, 438] width 11 height 6
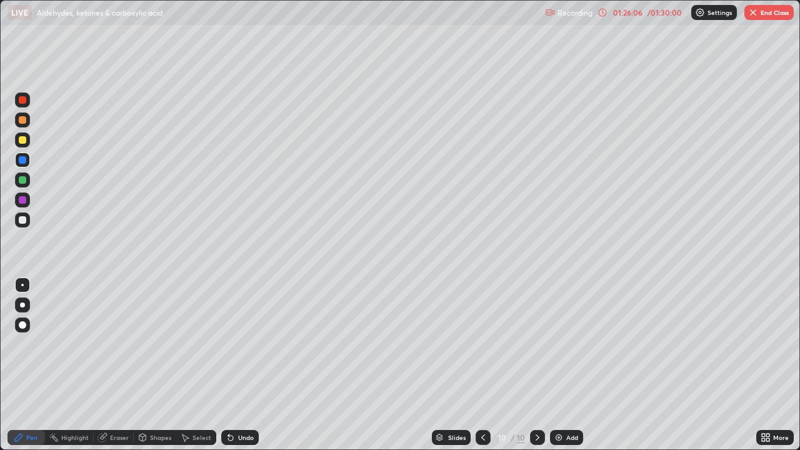
click at [26, 223] on div at bounding box center [23, 220] width 8 height 8
click at [26, 199] on div at bounding box center [23, 200] width 8 height 8
click at [28, 127] on div at bounding box center [22, 120] width 15 height 20
click at [24, 101] on div at bounding box center [23, 100] width 8 height 8
click at [24, 219] on div at bounding box center [23, 220] width 8 height 8
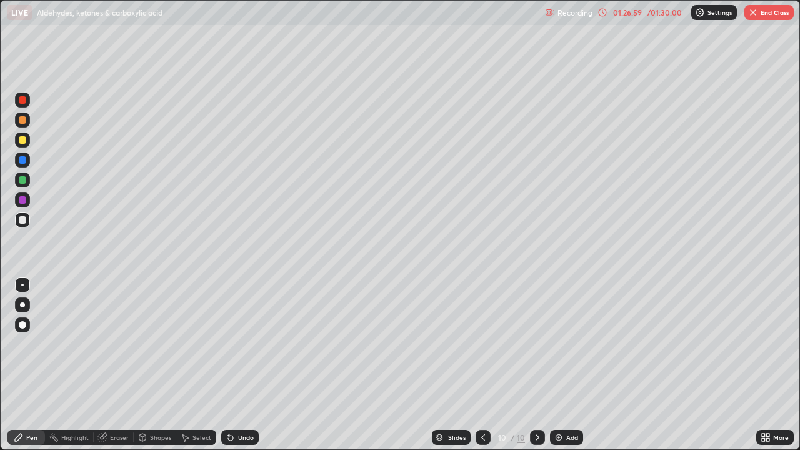
click at [228, 403] on icon at bounding box center [228, 435] width 1 height 1
click at [227, 403] on icon at bounding box center [231, 438] width 10 height 10
click at [229, 403] on icon at bounding box center [230, 438] width 5 height 5
click at [21, 121] on div at bounding box center [23, 120] width 8 height 8
click at [21, 222] on div at bounding box center [23, 220] width 8 height 8
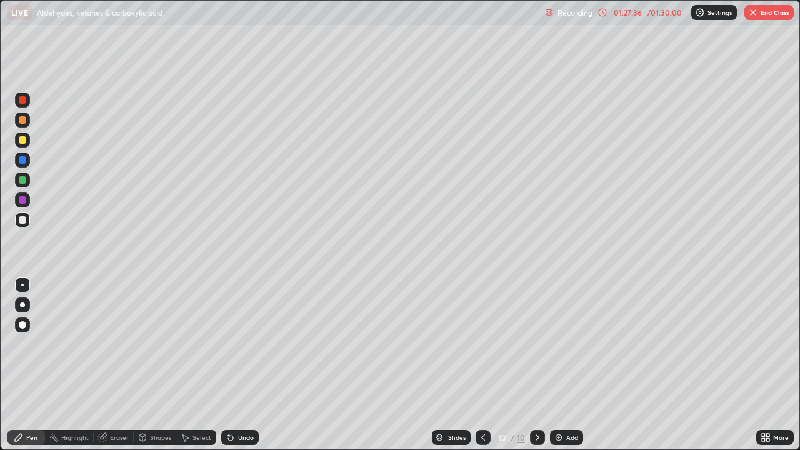
click at [231, 403] on div "Undo" at bounding box center [240, 437] width 38 height 15
click at [22, 204] on div at bounding box center [22, 200] width 15 height 15
click at [21, 224] on div at bounding box center [22, 220] width 15 height 15
click at [229, 403] on icon at bounding box center [230, 438] width 5 height 5
click at [106, 403] on icon at bounding box center [103, 438] width 10 height 10
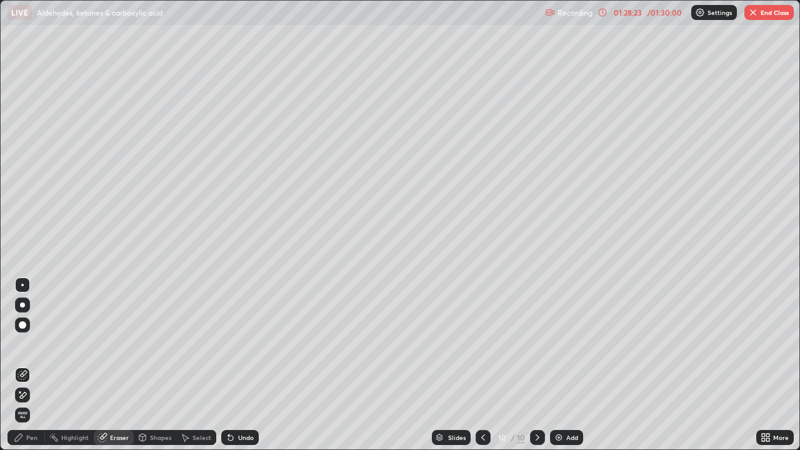
click at [29, 403] on div "Erase all" at bounding box center [22, 415] width 15 height 20
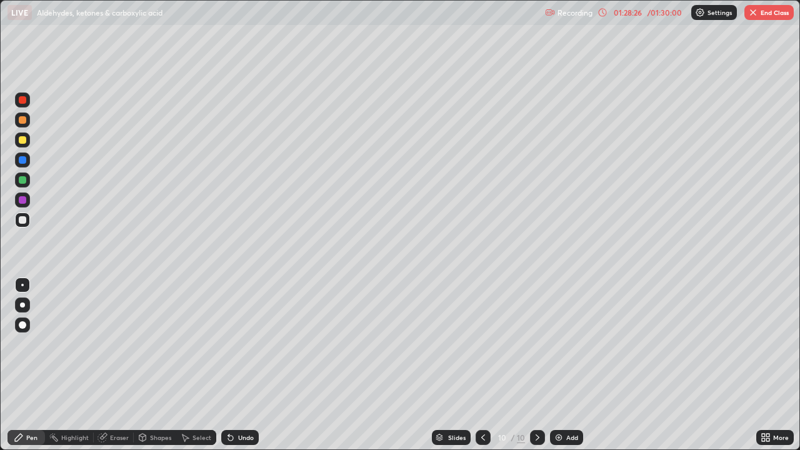
click at [488, 403] on div at bounding box center [483, 437] width 15 height 15
click at [536, 403] on icon at bounding box center [538, 438] width 10 height 10
click at [244, 403] on div "Undo" at bounding box center [240, 437] width 38 height 15
click at [24, 202] on div at bounding box center [23, 200] width 8 height 8
click at [24, 127] on div at bounding box center [22, 120] width 15 height 15
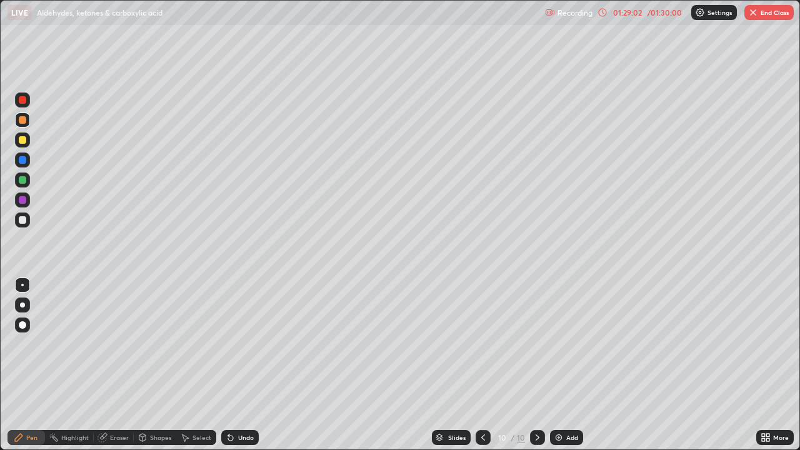
click at [24, 100] on div at bounding box center [23, 100] width 8 height 8
click at [23, 220] on div at bounding box center [23, 220] width 8 height 8
click at [233, 403] on div "Undo" at bounding box center [240, 437] width 38 height 15
click at [23, 159] on div at bounding box center [23, 160] width 8 height 8
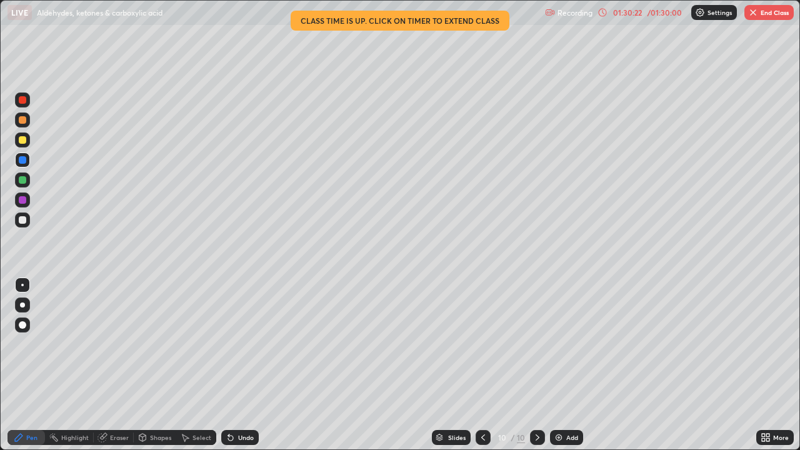
click at [650, 13] on div "/ 01:30:00" at bounding box center [664, 13] width 39 height 8
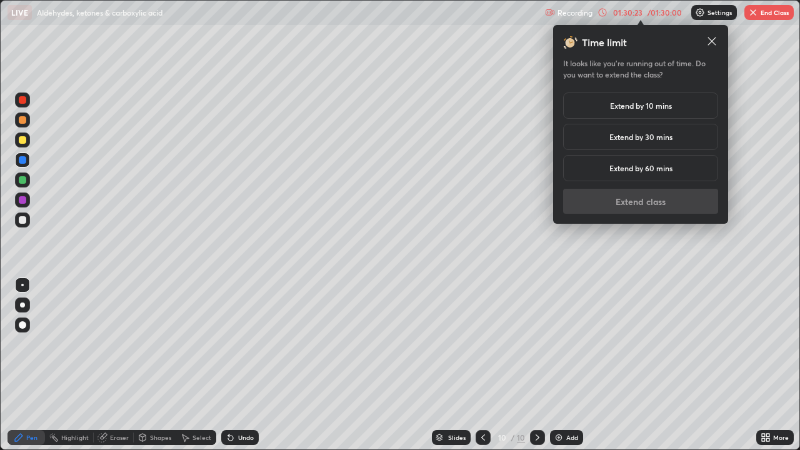
click at [653, 106] on h5 "Extend by 10 mins" at bounding box center [641, 105] width 62 height 11
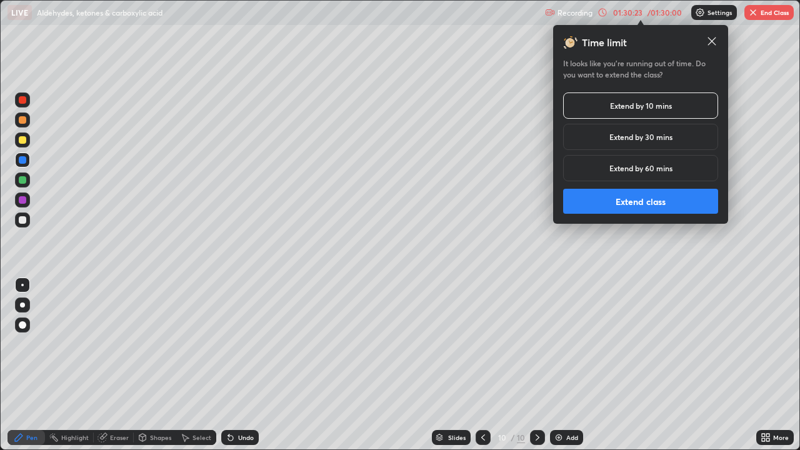
click at [645, 206] on button "Extend class" at bounding box center [640, 201] width 155 height 25
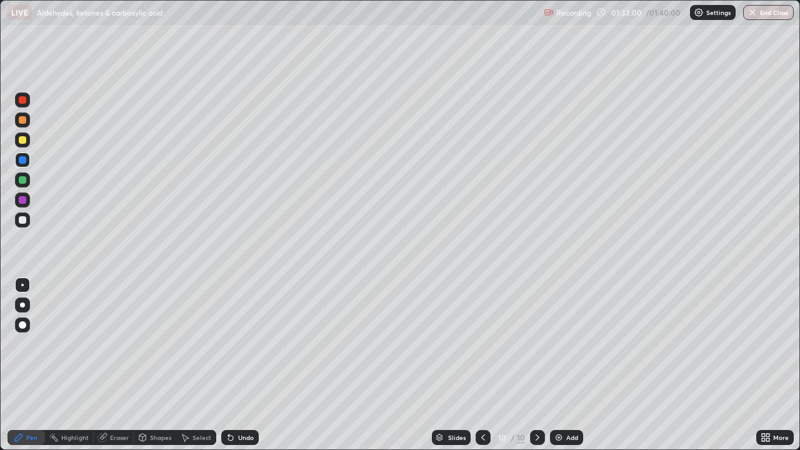
click at [26, 160] on div at bounding box center [23, 160] width 8 height 8
click at [123, 403] on div "Eraser" at bounding box center [119, 438] width 19 height 6
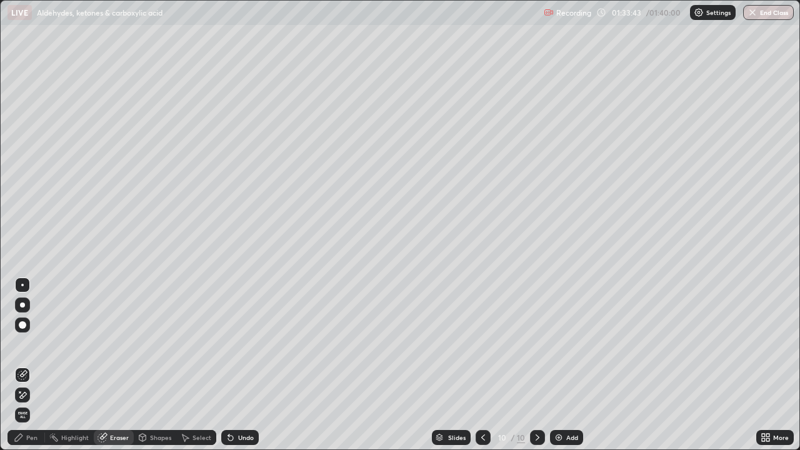
click at [34, 403] on div "Pen" at bounding box center [27, 437] width 38 height 15
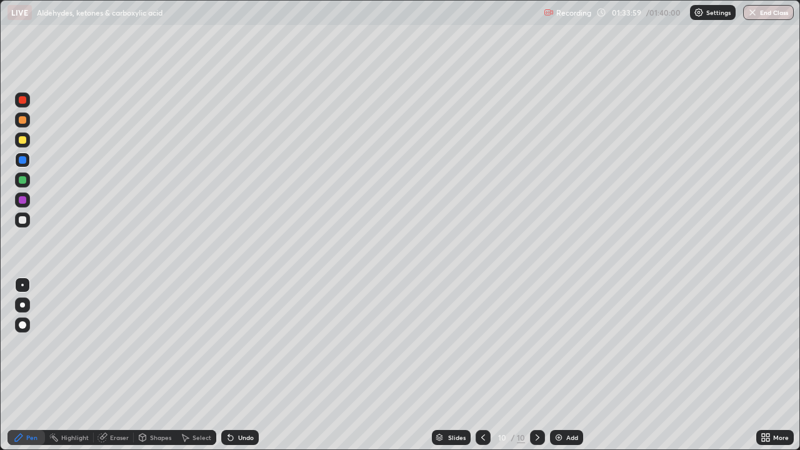
click at [22, 136] on div at bounding box center [23, 140] width 8 height 8
click at [23, 176] on div at bounding box center [23, 180] width 8 height 8
click at [772, 14] on button "End Class" at bounding box center [769, 12] width 49 height 15
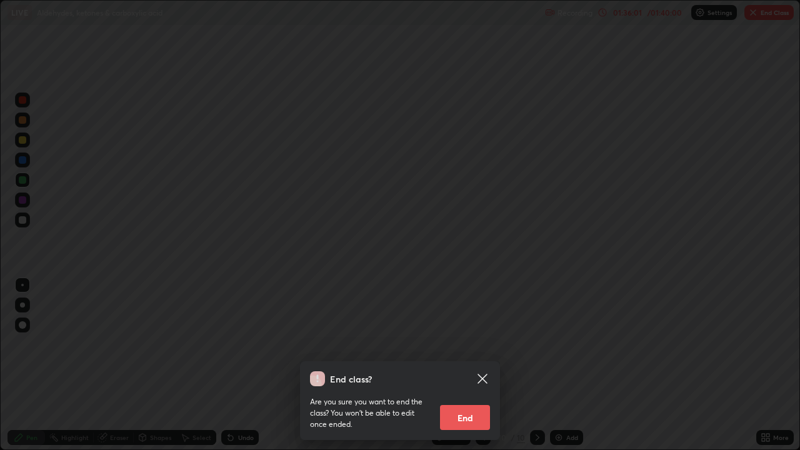
click at [468, 403] on button "End" at bounding box center [465, 417] width 50 height 25
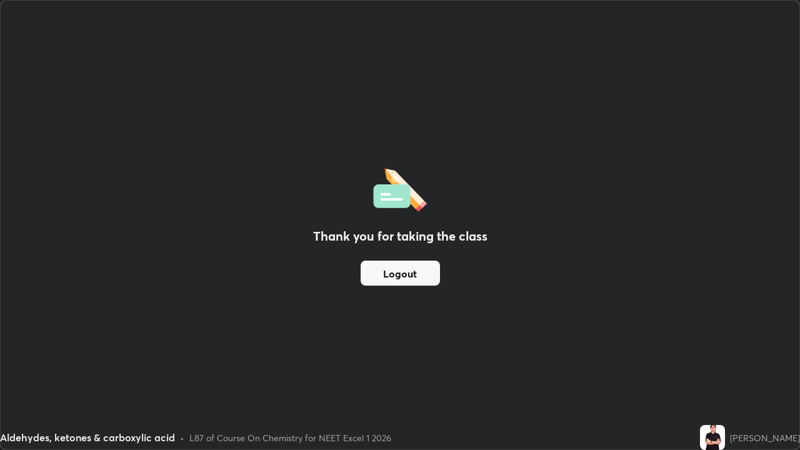
click at [707, 399] on div "Thank you for taking the class Logout" at bounding box center [400, 225] width 799 height 449
click at [645, 311] on div "Thank you for taking the class Logout" at bounding box center [400, 225] width 799 height 449
click at [592, 296] on div "Thank you for taking the class Logout" at bounding box center [400, 225] width 799 height 449
click at [547, 335] on div "Thank you for taking the class Logout" at bounding box center [400, 225] width 799 height 449
click at [541, 336] on div "Thank you for taking the class Logout" at bounding box center [400, 225] width 799 height 449
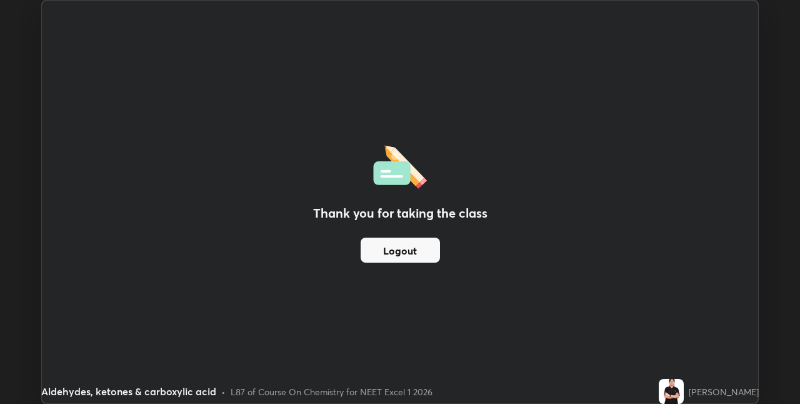
scroll to position [62123, 61727]
click at [684, 385] on img at bounding box center [671, 391] width 25 height 25
